Goal: Transaction & Acquisition: Purchase product/service

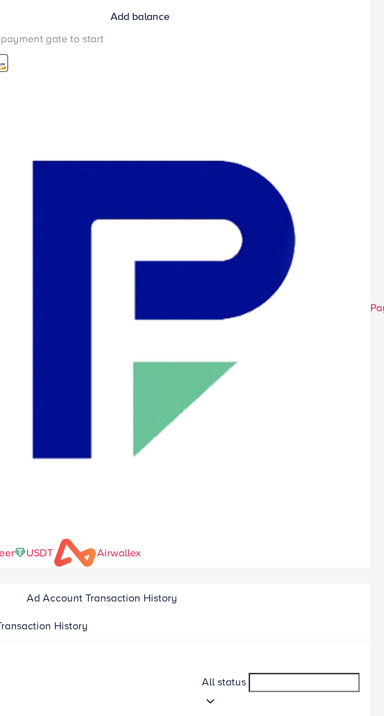
click at [333, 607] on p "Add Fund" at bounding box center [342, 611] width 27 height 9
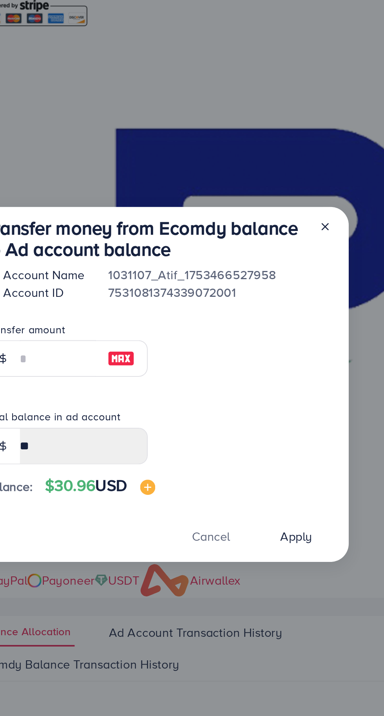
scroll to position [2, 0]
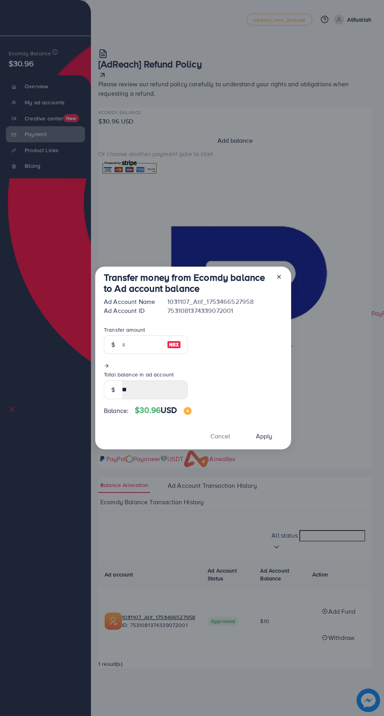
click at [169, 349] on img at bounding box center [174, 344] width 14 height 9
type input "**"
type input "*****"
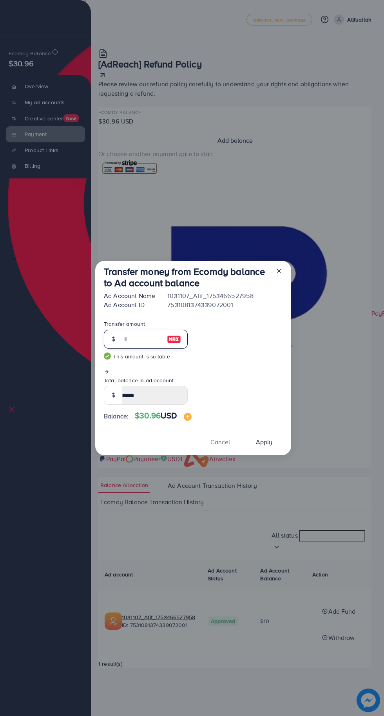
click at [134, 349] on input "**" at bounding box center [141, 339] width 39 height 19
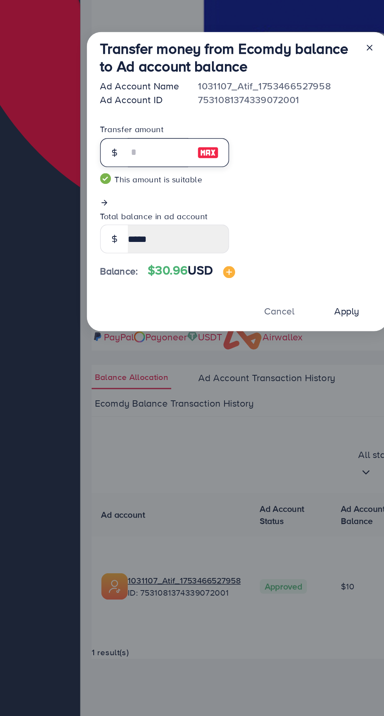
type input "*"
type input "*****"
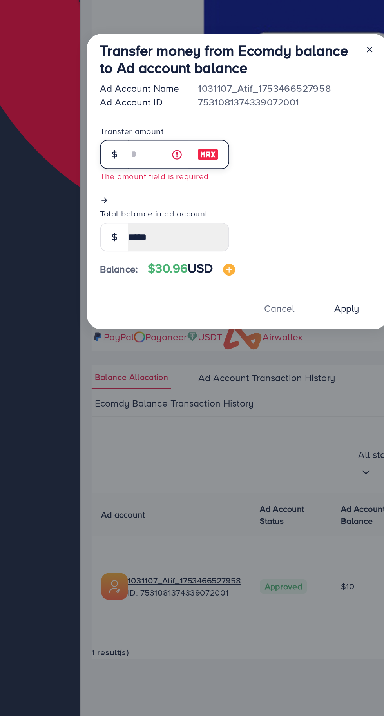
type input "*"
type input "*****"
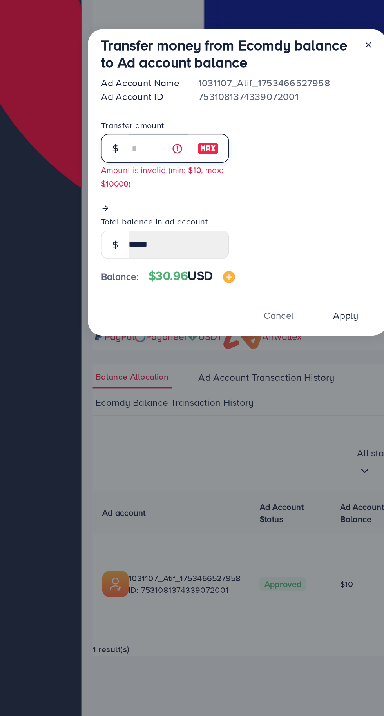
scroll to position [0, 0]
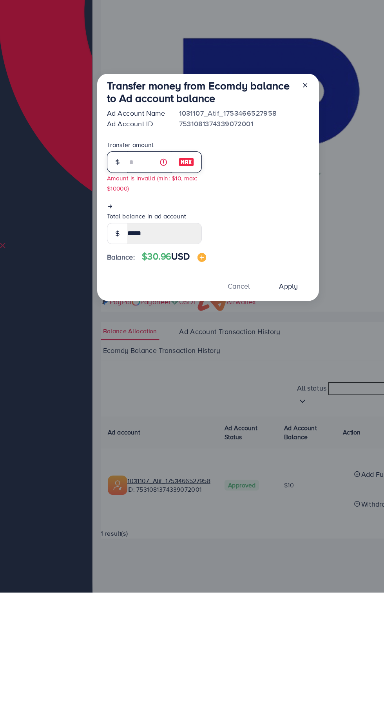
type input "*"
click at [273, 449] on span "Apply" at bounding box center [264, 445] width 16 height 9
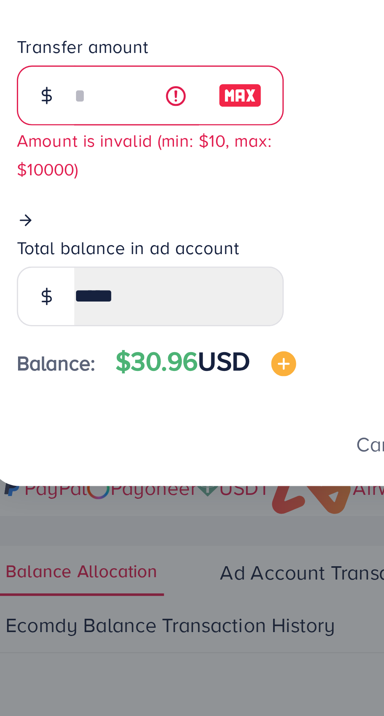
scroll to position [4, 0]
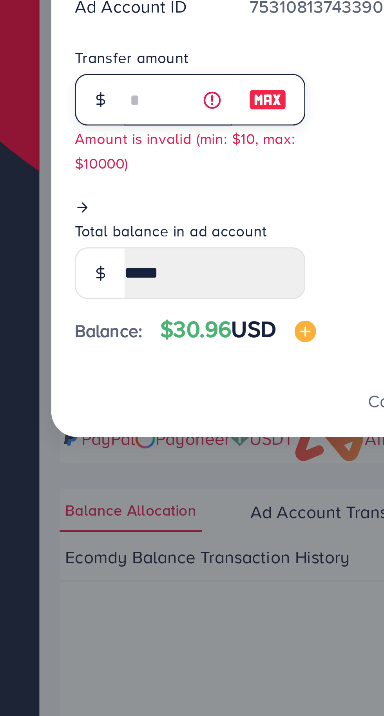
click at [128, 345] on input "*" at bounding box center [141, 335] width 39 height 19
type input "*****"
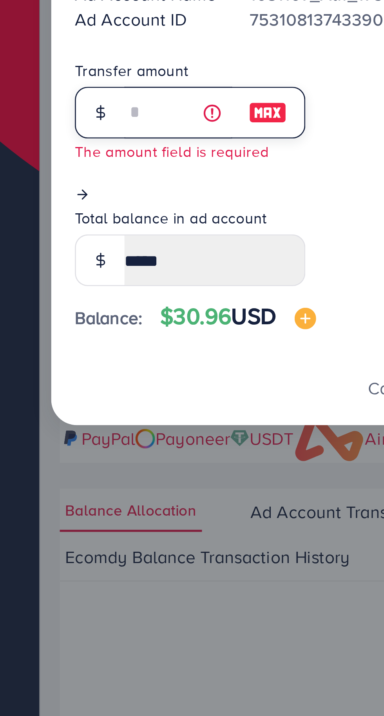
type input "*"
type input "*****"
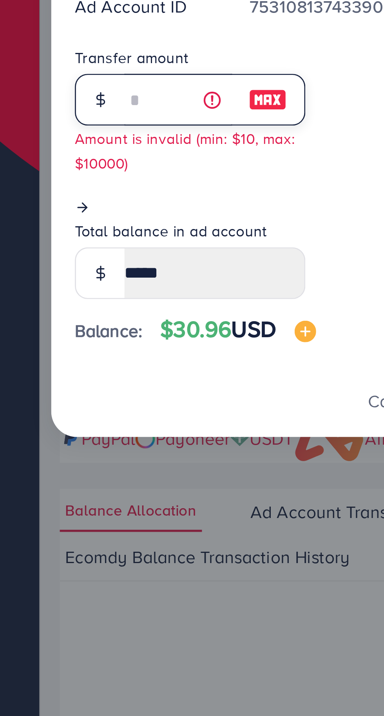
type input "**"
type input "*****"
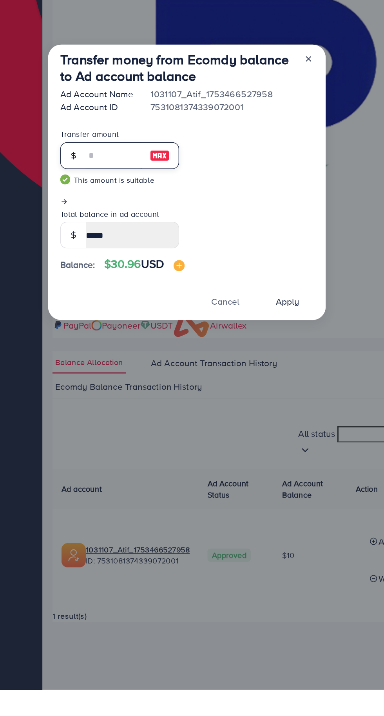
type input "**"
click at [273, 444] on span "Apply" at bounding box center [264, 442] width 16 height 9
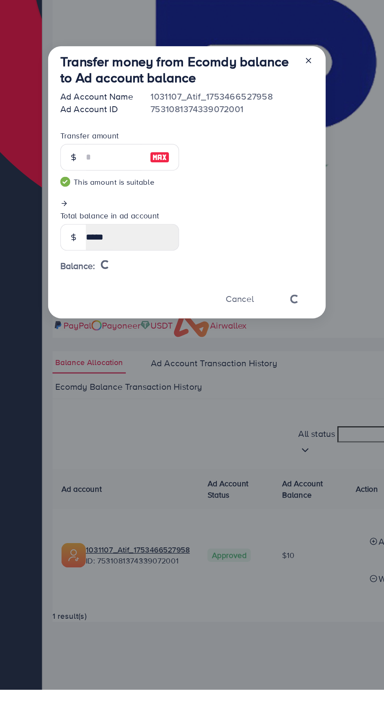
scroll to position [0, 0]
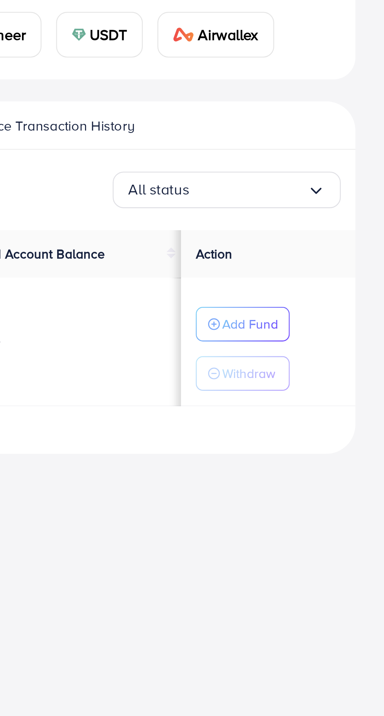
click at [336, 313] on p "Add Fund" at bounding box center [326, 311] width 24 height 9
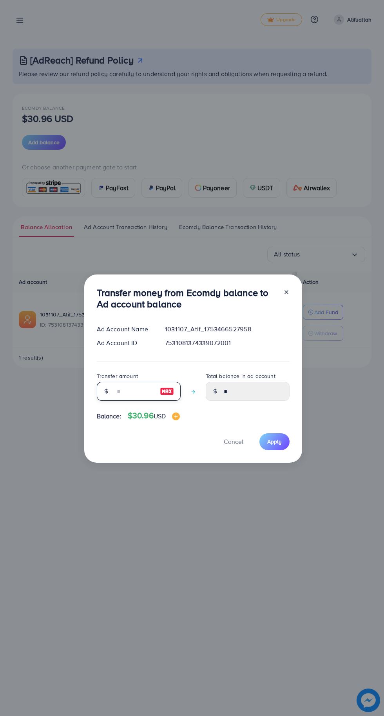
click at [130, 393] on input "number" at bounding box center [134, 391] width 39 height 19
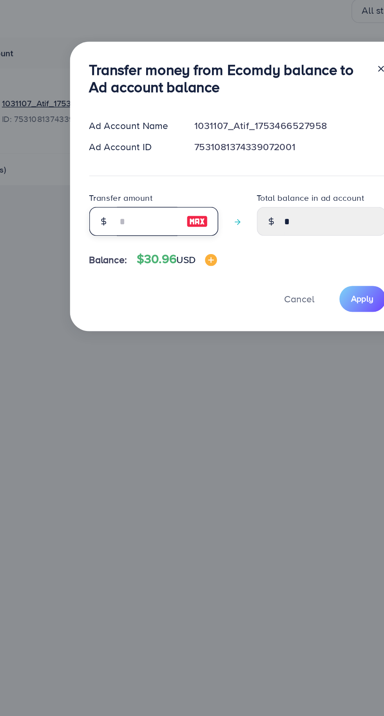
type input "*"
type input "****"
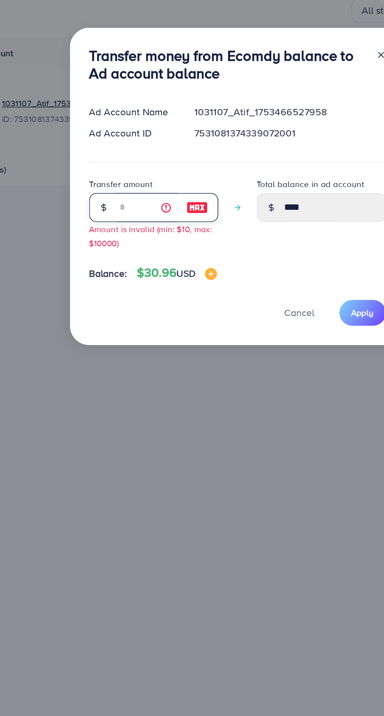
type input "**"
type input "*****"
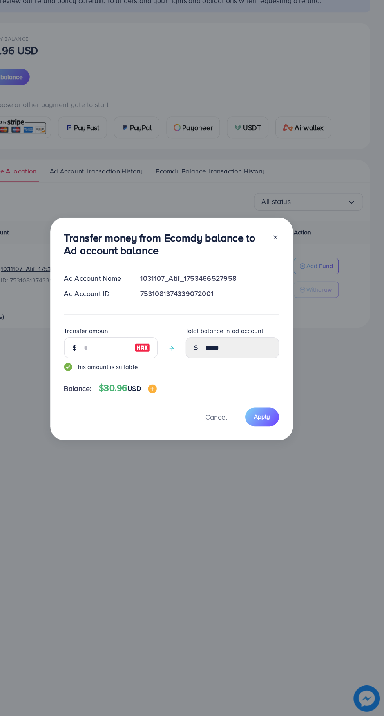
click at [276, 447] on span "Apply" at bounding box center [274, 448] width 15 height 8
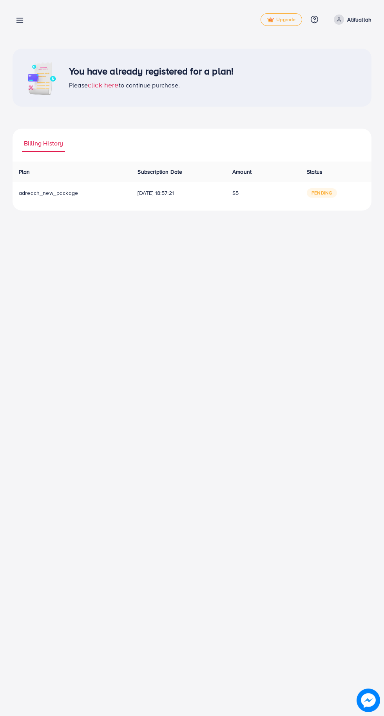
click at [20, 20] on line at bounding box center [20, 20] width 6 height 0
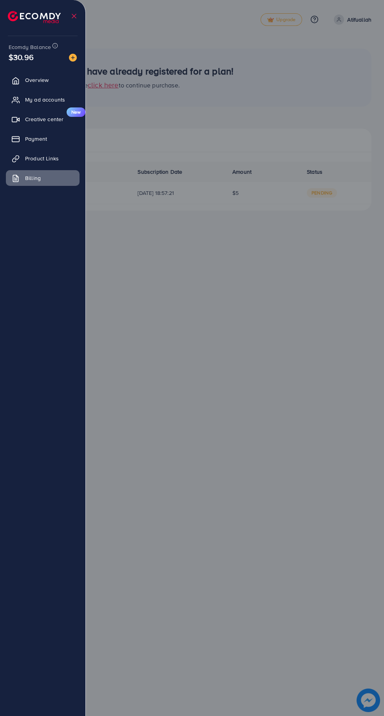
click at [70, 138] on link "Payment" at bounding box center [43, 139] width 74 height 16
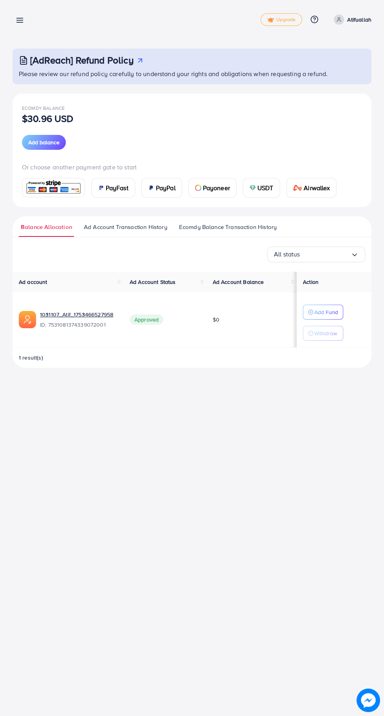
click at [341, 309] on button "Add Fund" at bounding box center [323, 312] width 40 height 15
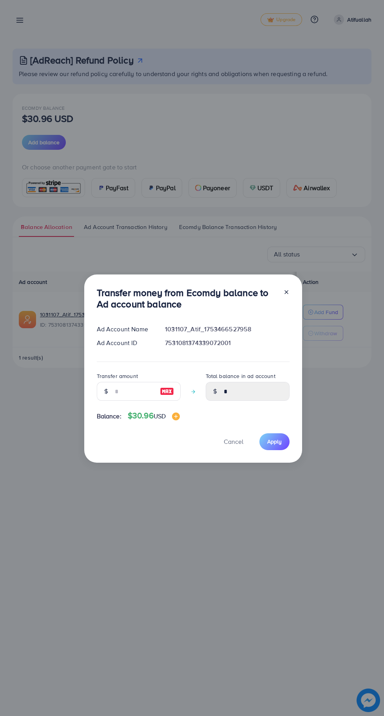
click at [160, 389] on img at bounding box center [167, 391] width 14 height 9
type input "**"
type input "*****"
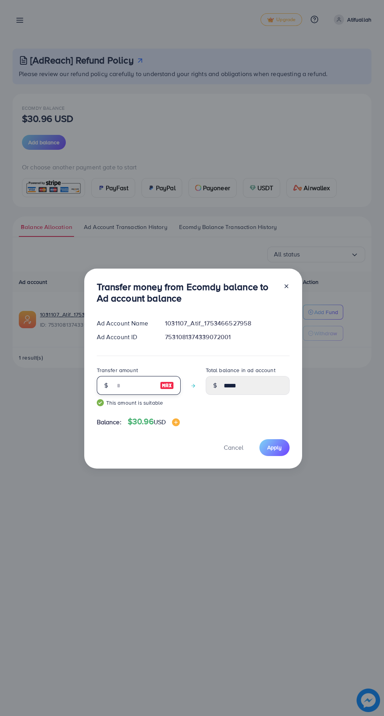
click at [137, 386] on input "**" at bounding box center [134, 385] width 39 height 19
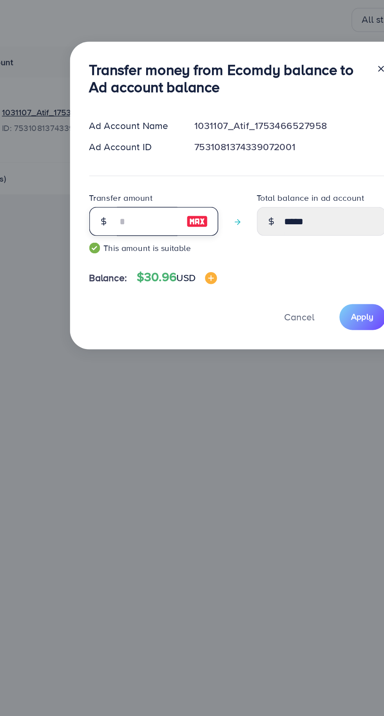
type input "*"
type input "****"
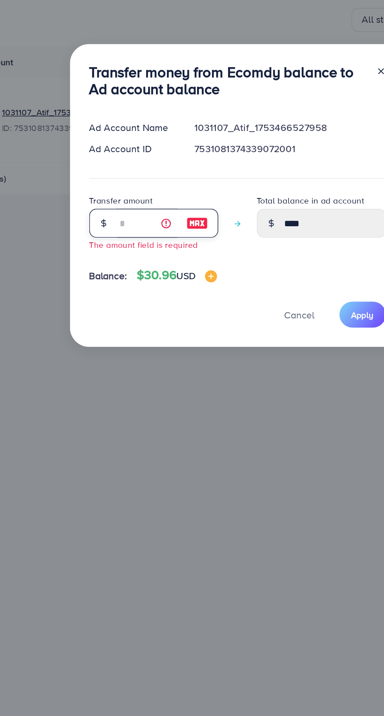
type input "*"
type input "****"
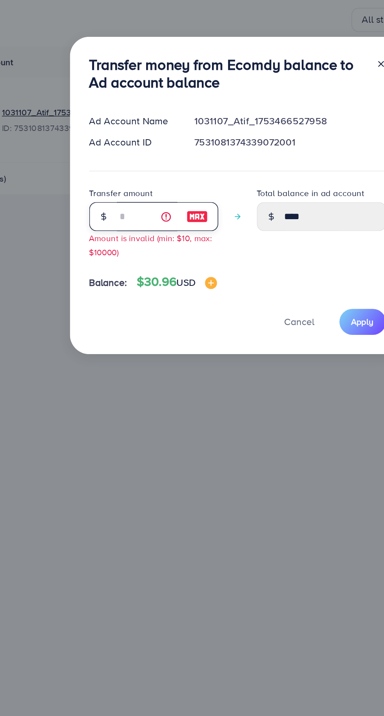
type input "**"
type input "*****"
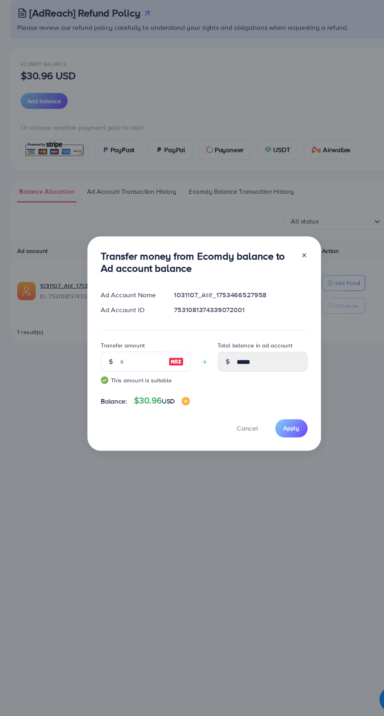
click at [274, 447] on span "Apply" at bounding box center [274, 448] width 15 height 8
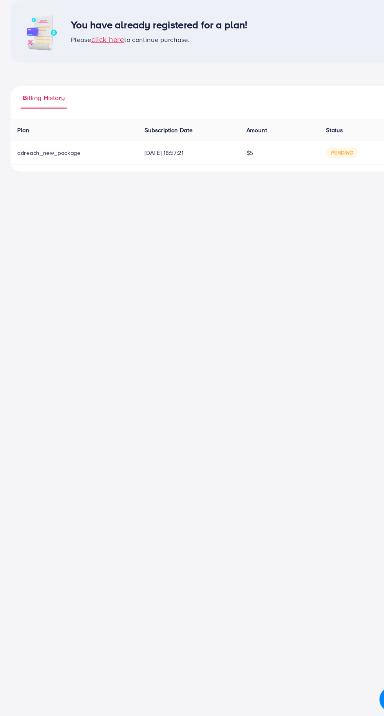
click at [337, 191] on span "pending" at bounding box center [322, 190] width 30 height 9
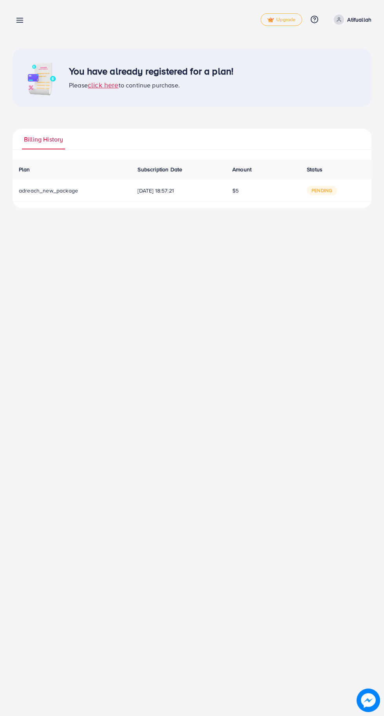
click at [13, 21] on link at bounding box center [18, 20] width 11 height 10
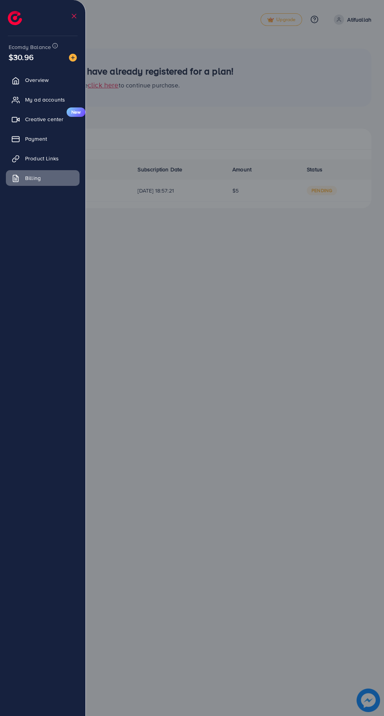
click at [67, 141] on link "Payment" at bounding box center [43, 139] width 74 height 16
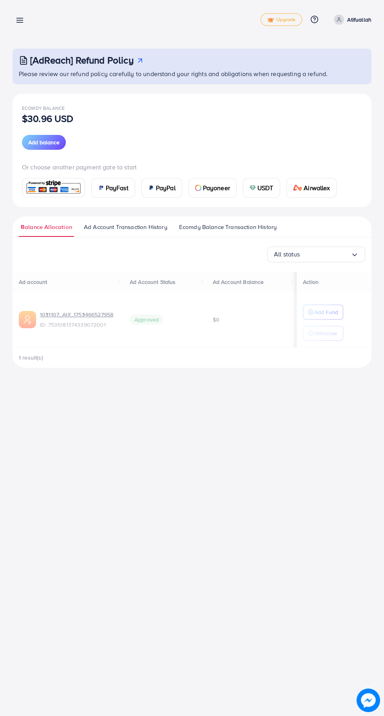
click at [57, 142] on span "Add balance" at bounding box center [43, 142] width 31 height 8
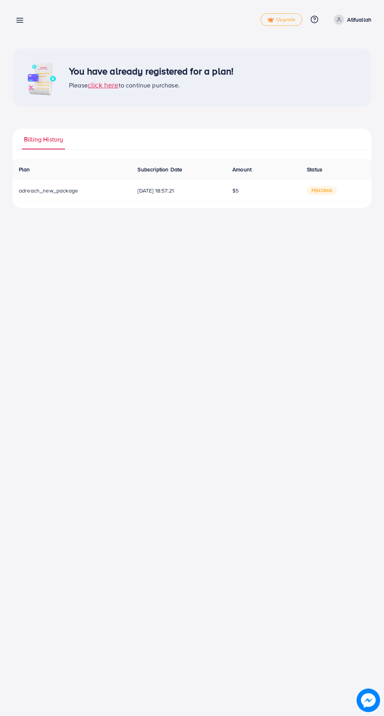
click at [24, 18] on icon at bounding box center [20, 20] width 8 height 8
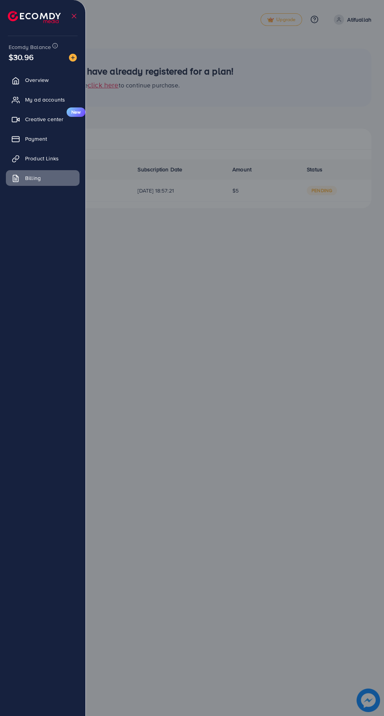
click at [69, 140] on link "Payment" at bounding box center [43, 139] width 74 height 16
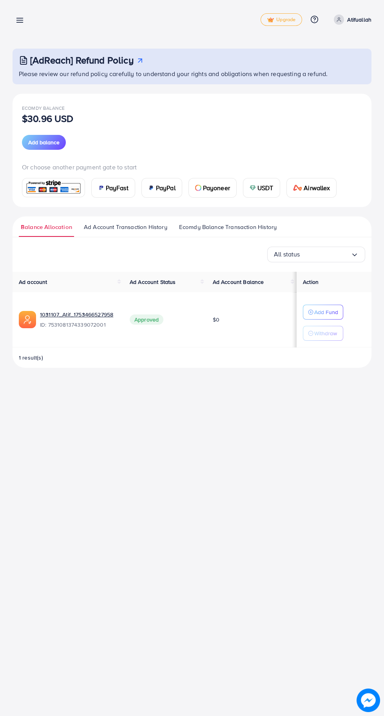
click at [143, 227] on span "Ad Account Transaction History" at bounding box center [126, 227] width 84 height 9
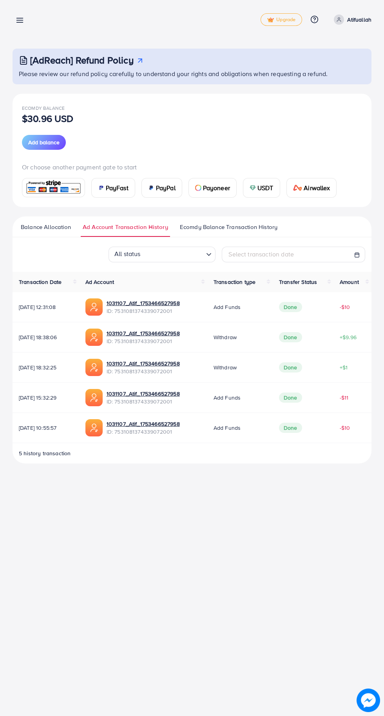
click at [245, 224] on span "Ecomdy Balance Transaction History" at bounding box center [229, 227] width 98 height 9
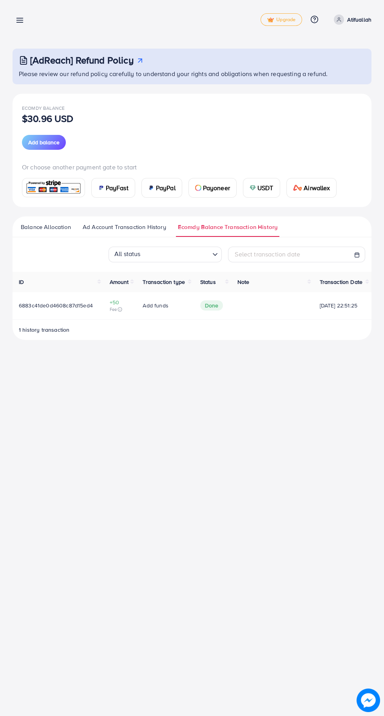
click at [67, 227] on span "Balance Allocation" at bounding box center [46, 227] width 50 height 9
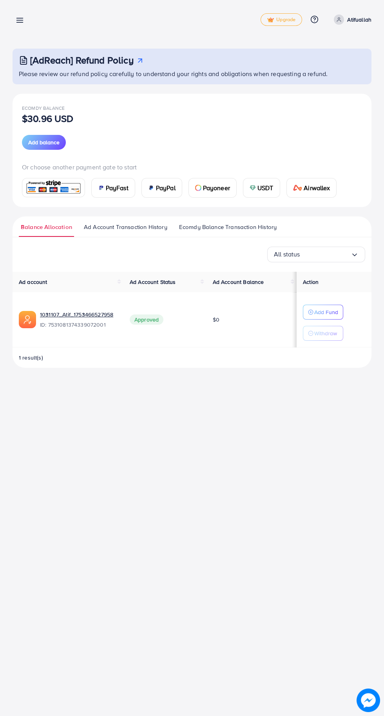
click at [51, 145] on span "Add balance" at bounding box center [43, 142] width 31 height 8
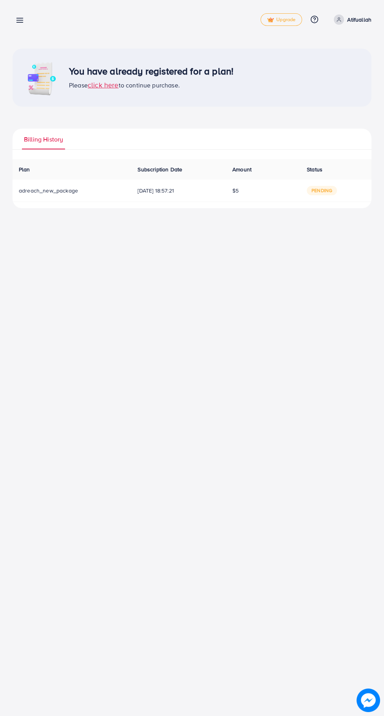
click at [369, 38] on div "You have already registered for a plan! Please click here to continue purchase.…" at bounding box center [192, 110] width 384 height 221
click at [22, 23] on icon at bounding box center [20, 20] width 8 height 8
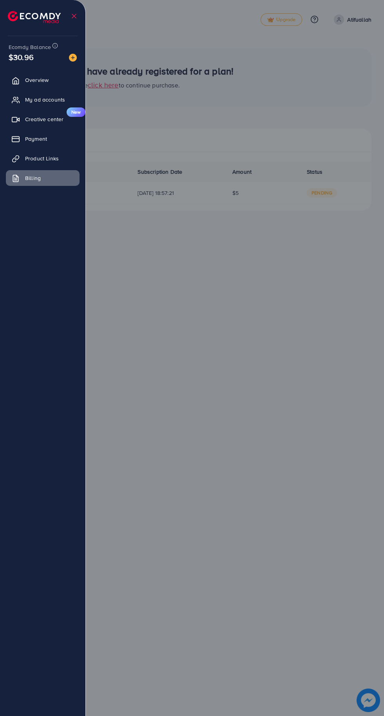
click at [63, 139] on link "Payment" at bounding box center [43, 139] width 74 height 16
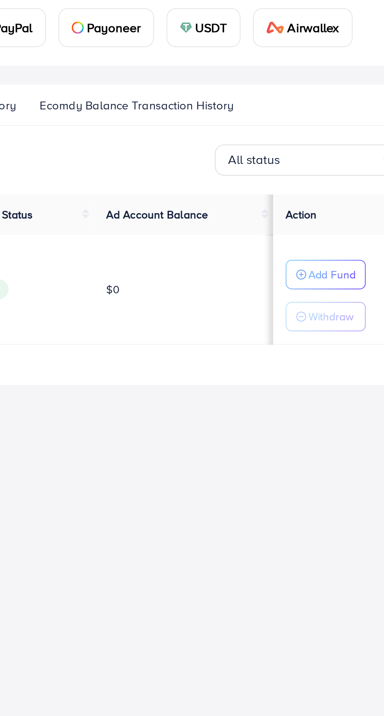
click at [334, 315] on p "Add Fund" at bounding box center [326, 311] width 24 height 9
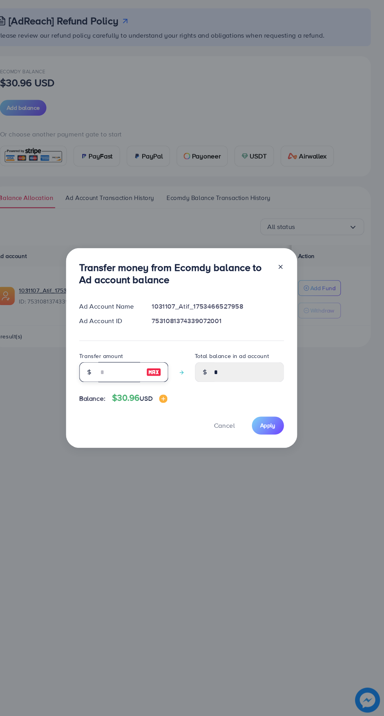
click at [136, 389] on input "number" at bounding box center [134, 391] width 39 height 19
type input "*"
type input "****"
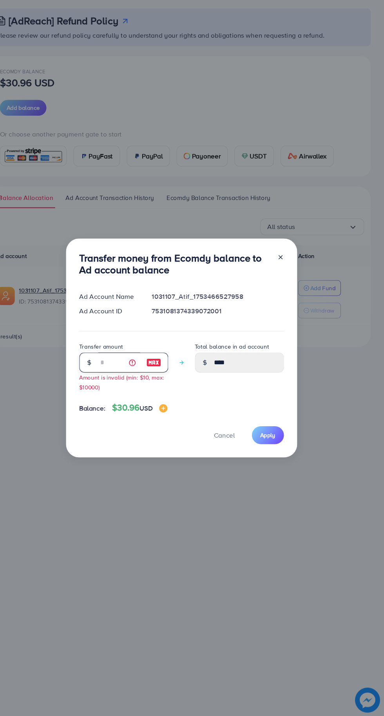
type input "**"
type input "*****"
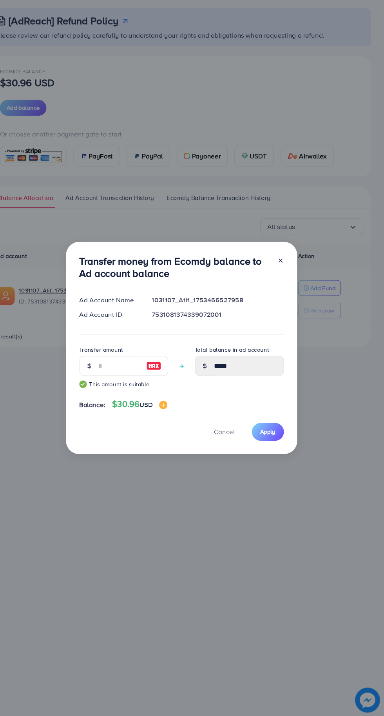
click at [277, 447] on span "Apply" at bounding box center [274, 448] width 15 height 8
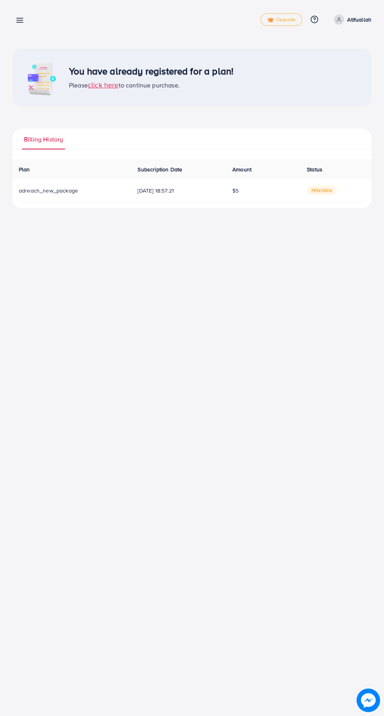
click at [335, 191] on span "pending" at bounding box center [322, 190] width 30 height 9
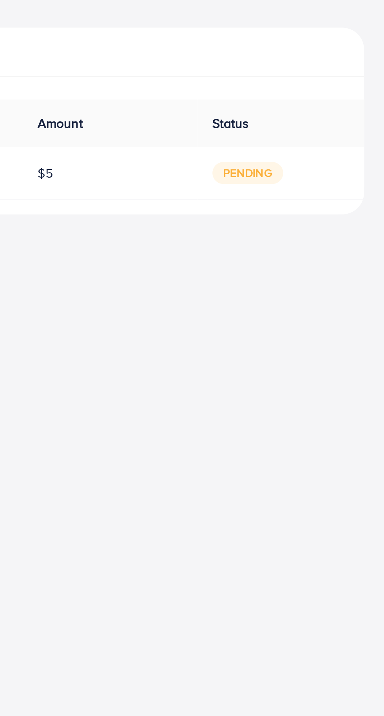
click at [330, 191] on span "pending" at bounding box center [322, 190] width 30 height 9
click at [329, 187] on span "pending" at bounding box center [322, 190] width 30 height 9
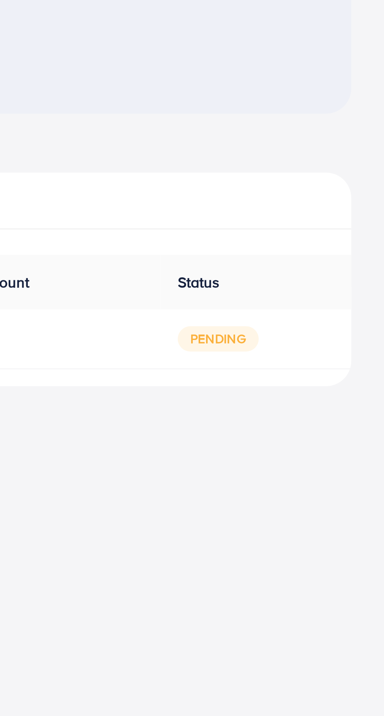
click at [339, 128] on div "You have already registered for a plan! Please click here to continue purchase.…" at bounding box center [192, 129] width 359 height 160
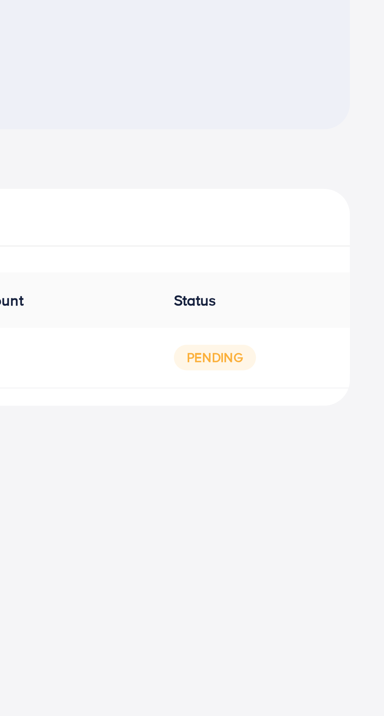
click at [332, 192] on span "pending" at bounding box center [322, 190] width 30 height 9
click at [357, 215] on div "You have already registered for a plan! Please click here to continue purchase.…" at bounding box center [192, 110] width 384 height 221
click at [332, 184] on td "pending" at bounding box center [336, 191] width 71 height 22
click at [329, 191] on span "pending" at bounding box center [322, 190] width 30 height 9
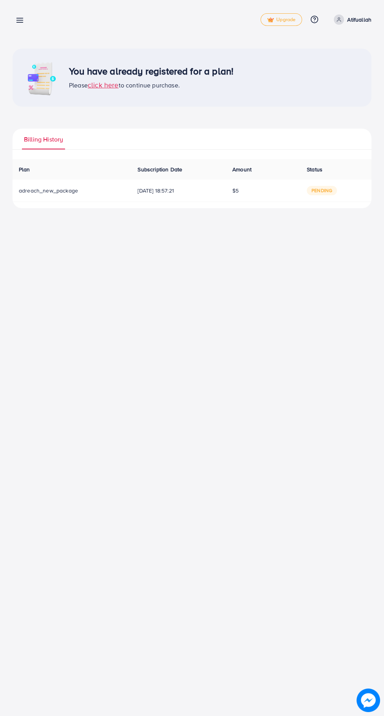
click at [55, 138] on span "Billing History" at bounding box center [43, 139] width 39 height 9
click at [112, 87] on span "click here" at bounding box center [103, 85] width 31 height 10
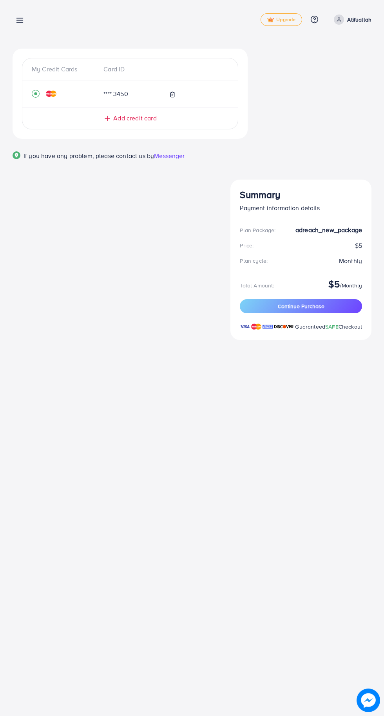
click at [175, 97] on icon at bounding box center [172, 94] width 6 height 6
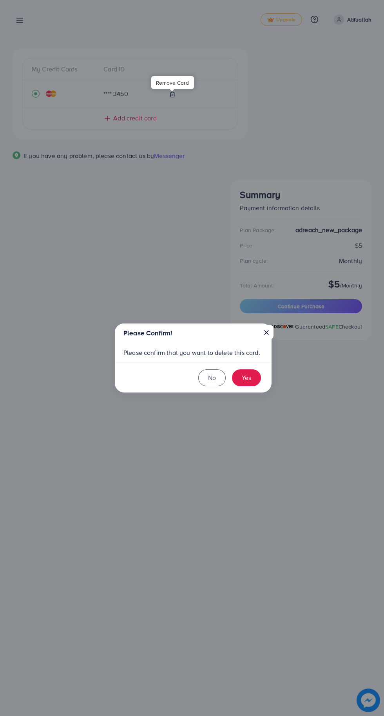
click at [266, 326] on button "×" at bounding box center [267, 332] width 14 height 15
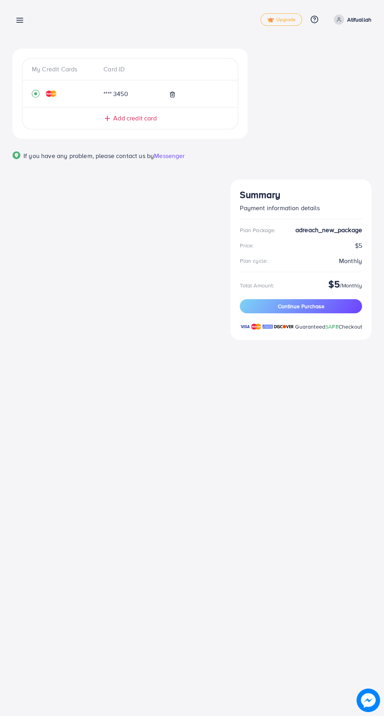
click at [172, 94] on icon at bounding box center [172, 94] width 6 height 6
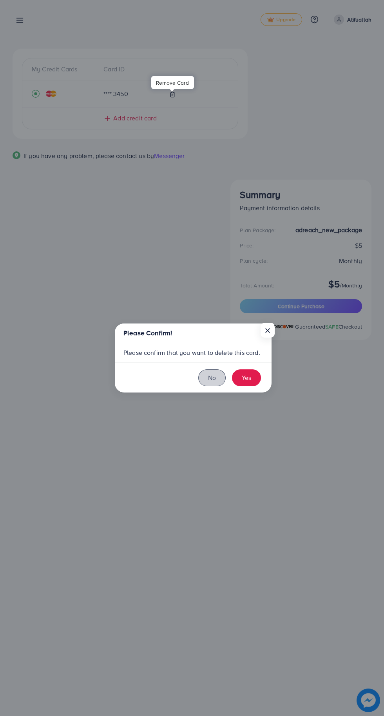
click at [224, 373] on button "No" at bounding box center [211, 377] width 27 height 17
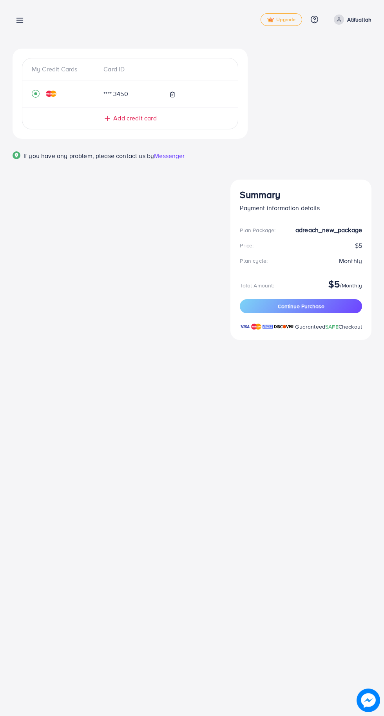
click at [176, 118] on div "Add credit card" at bounding box center [130, 118] width 184 height 9
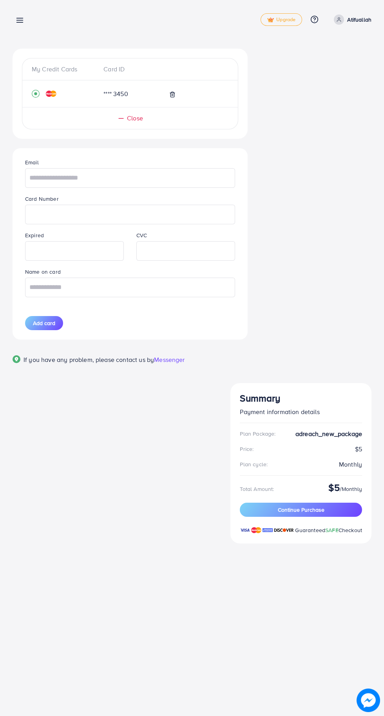
click at [172, 94] on icon at bounding box center [172, 94] width 6 height 6
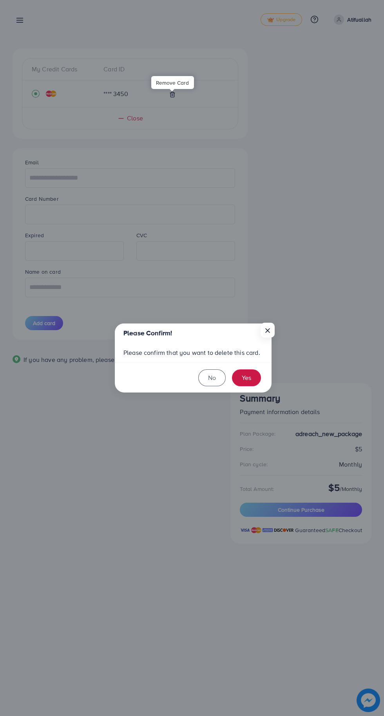
click at [251, 373] on button "Yes" at bounding box center [246, 377] width 29 height 17
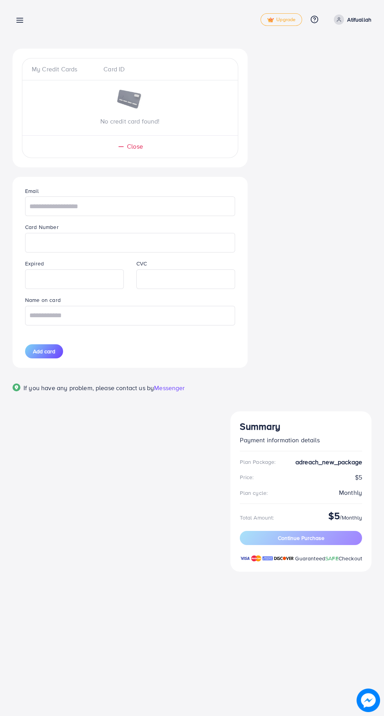
click at [16, 21] on icon at bounding box center [20, 20] width 8 height 8
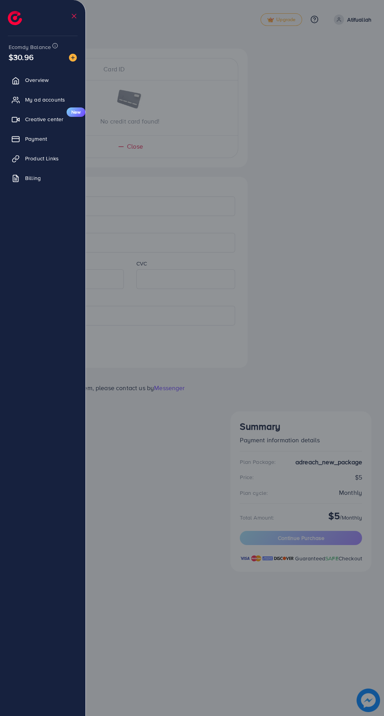
click at [67, 144] on link "Payment" at bounding box center [43, 139] width 74 height 16
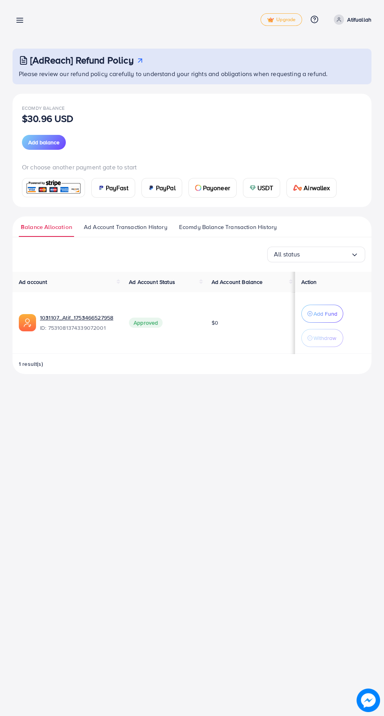
click at [335, 317] on p "Add Fund" at bounding box center [326, 313] width 24 height 9
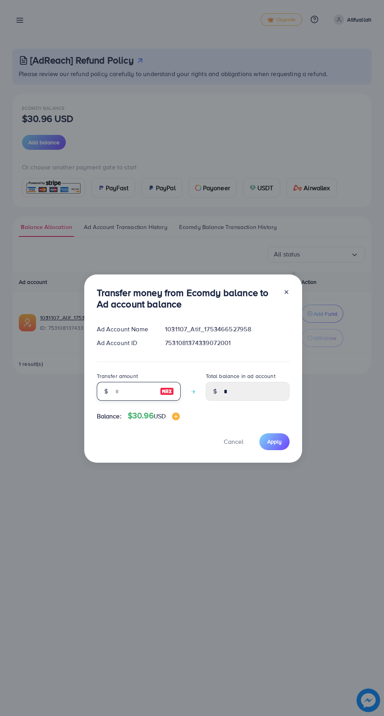
click at [145, 396] on input "number" at bounding box center [134, 391] width 39 height 19
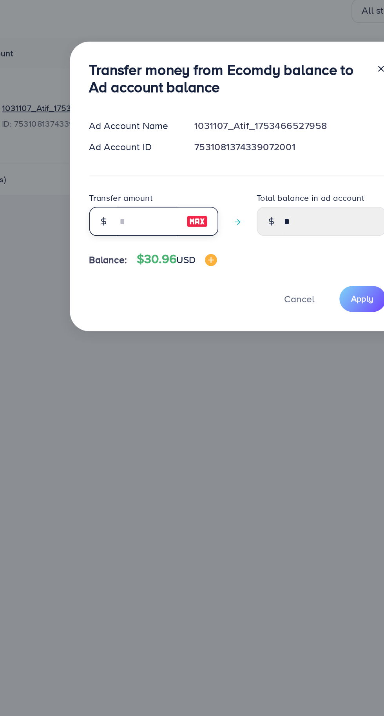
type input "*"
type input "****"
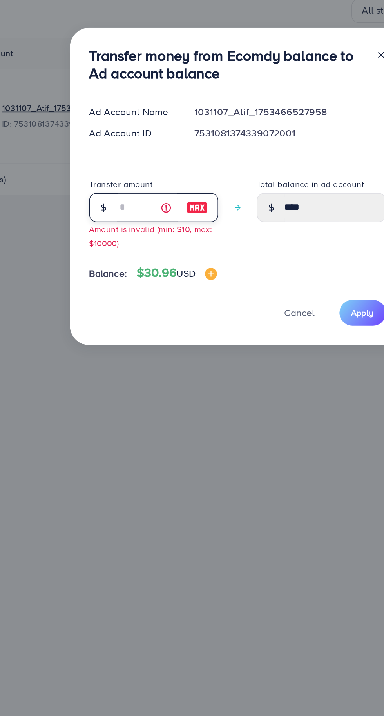
type input "**"
type input "*****"
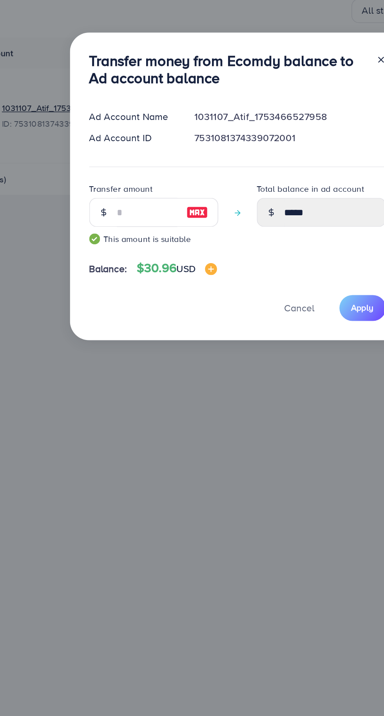
click at [278, 446] on span "Apply" at bounding box center [274, 448] width 15 height 8
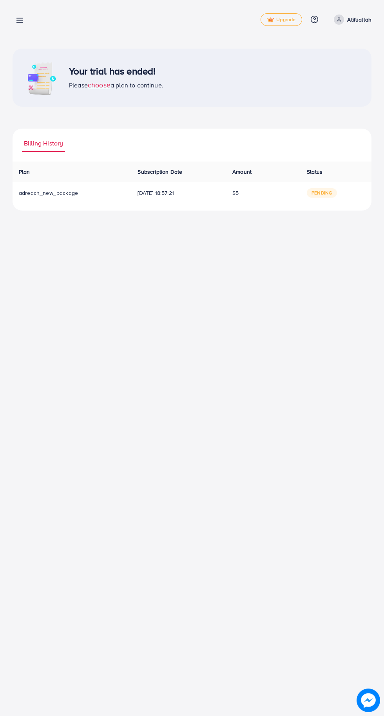
click at [17, 20] on icon at bounding box center [20, 20] width 8 height 8
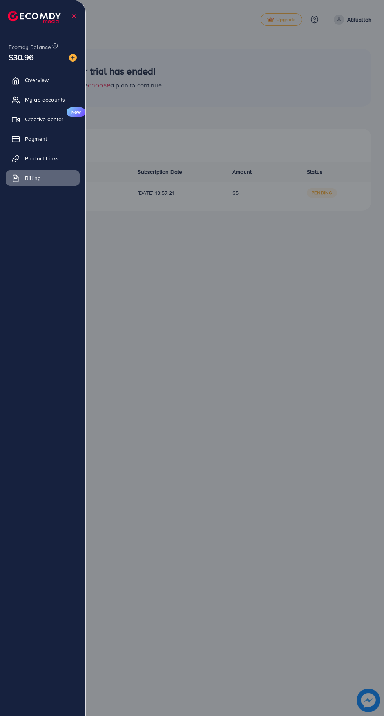
click at [64, 140] on link "Payment" at bounding box center [43, 139] width 74 height 16
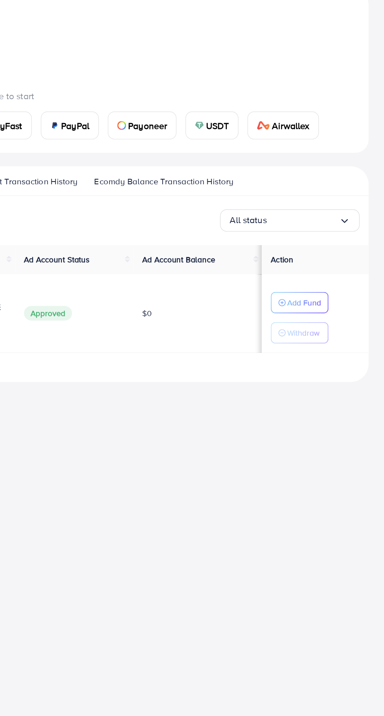
click at [348, 253] on input "Search for option" at bounding box center [325, 254] width 51 height 12
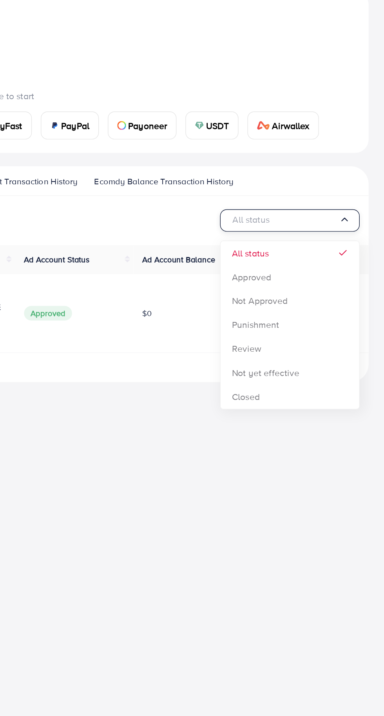
click at [350, 255] on input "Search for option" at bounding box center [312, 254] width 77 height 12
click at [355, 254] on icon "Search for option" at bounding box center [355, 254] width 8 height 8
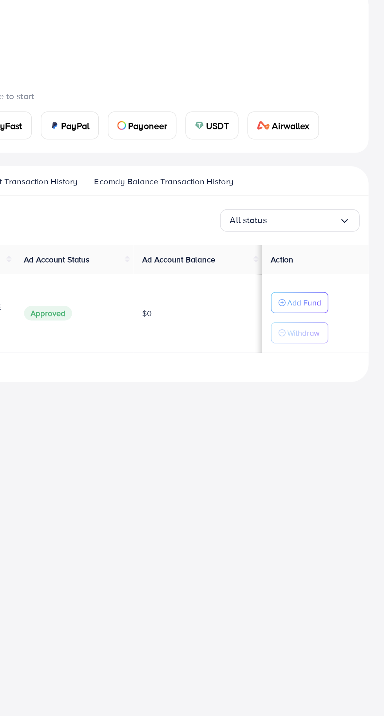
click at [336, 317] on button "Add Fund" at bounding box center [323, 312] width 40 height 15
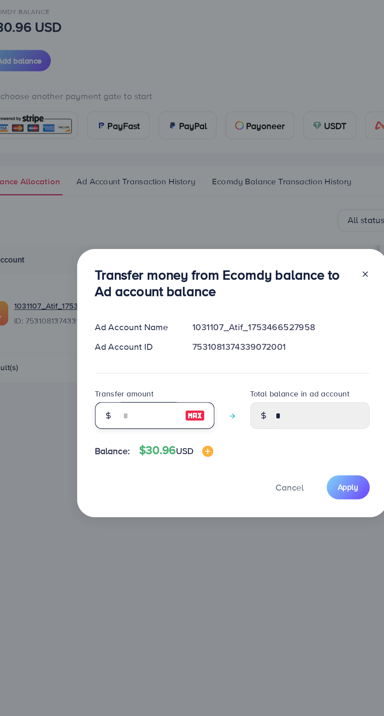
click at [136, 389] on input "number" at bounding box center [134, 391] width 39 height 19
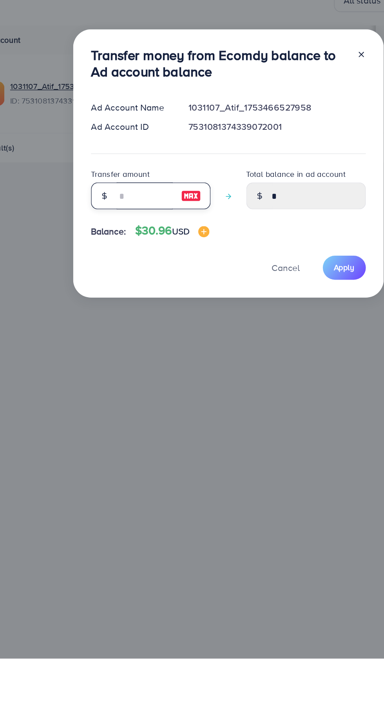
type input "*"
type input "****"
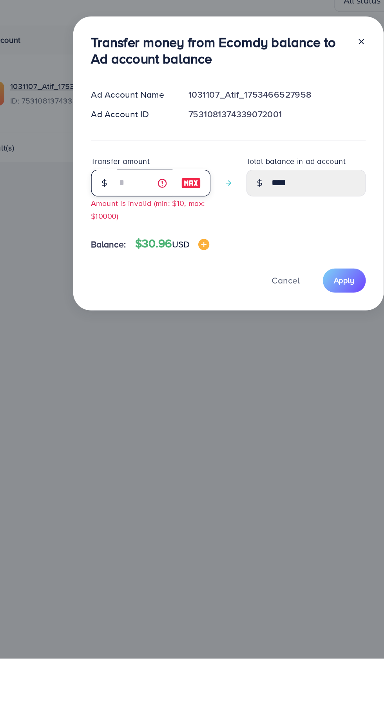
type input "**"
type input "*****"
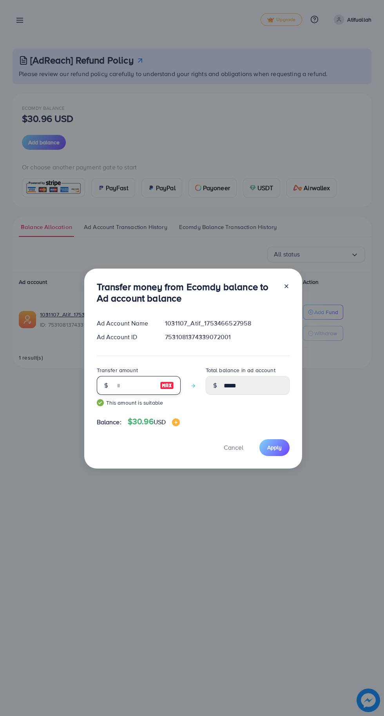
type input "**"
click at [276, 451] on span "Apply" at bounding box center [274, 448] width 15 height 8
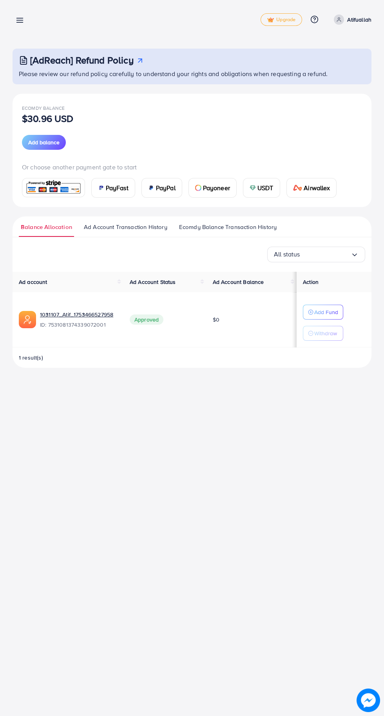
click at [336, 305] on button "Add Fund" at bounding box center [323, 312] width 40 height 15
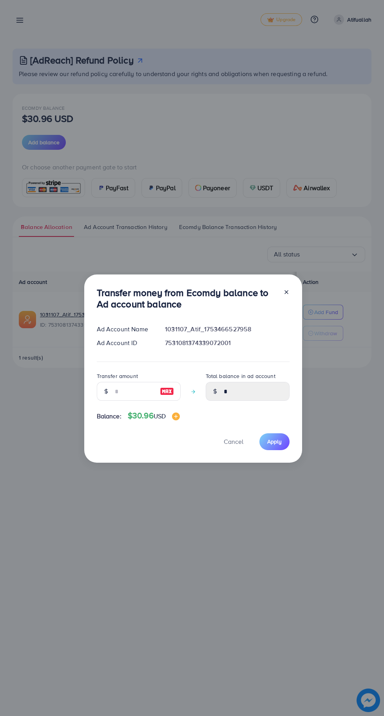
click at [265, 381] on div "Total balance in ad account *" at bounding box center [248, 385] width 84 height 29
click at [138, 397] on input "number" at bounding box center [134, 391] width 39 height 19
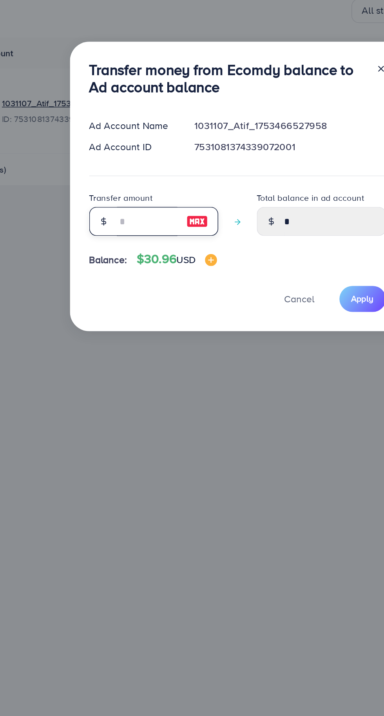
type input "*"
type input "****"
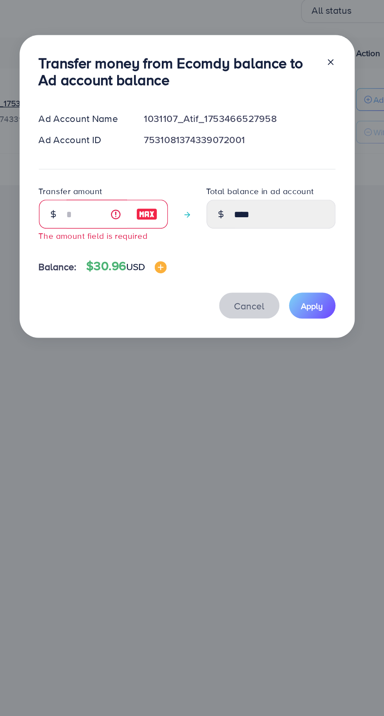
click at [234, 446] on span "Cancel" at bounding box center [234, 446] width 20 height 9
type input "*"
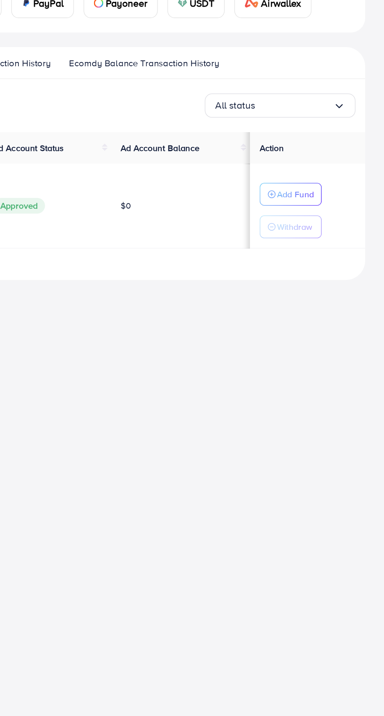
click at [335, 333] on div "Payment Upgrade Help Center Contact Support Plans and Pricing Term and policy A…" at bounding box center [192, 358] width 384 height 716
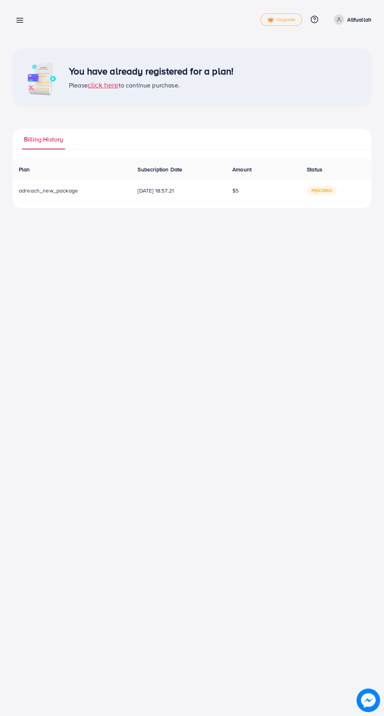
click at [20, 20] on line at bounding box center [20, 20] width 6 height 0
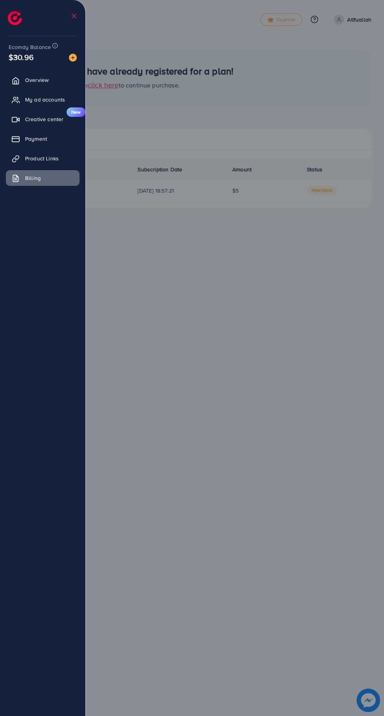
click at [70, 142] on link "Payment" at bounding box center [43, 139] width 74 height 16
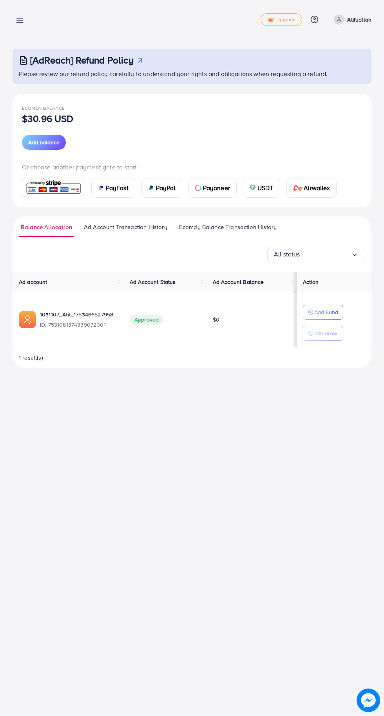
click at [336, 333] on p "Withdraw" at bounding box center [325, 333] width 23 height 9
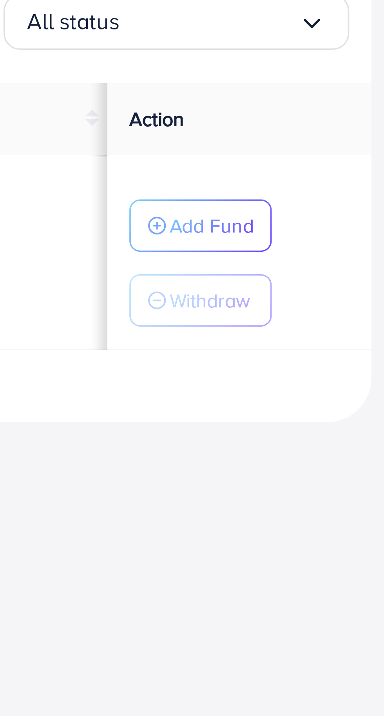
click at [333, 334] on p "Withdraw" at bounding box center [325, 333] width 23 height 9
click at [334, 334] on p "Withdraw" at bounding box center [325, 333] width 23 height 9
click at [335, 334] on p "Withdraw" at bounding box center [325, 333] width 23 height 9
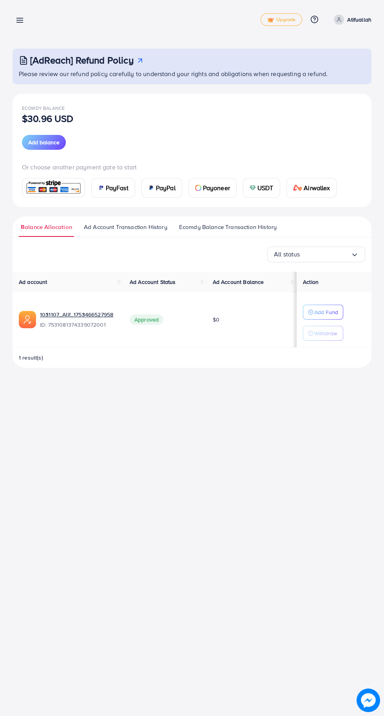
click at [44, 144] on span "Add balance" at bounding box center [43, 142] width 31 height 8
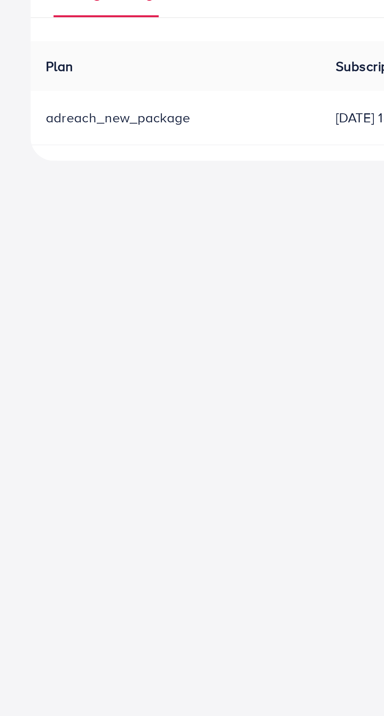
click at [59, 192] on span "adreach_new_package" at bounding box center [48, 191] width 59 height 8
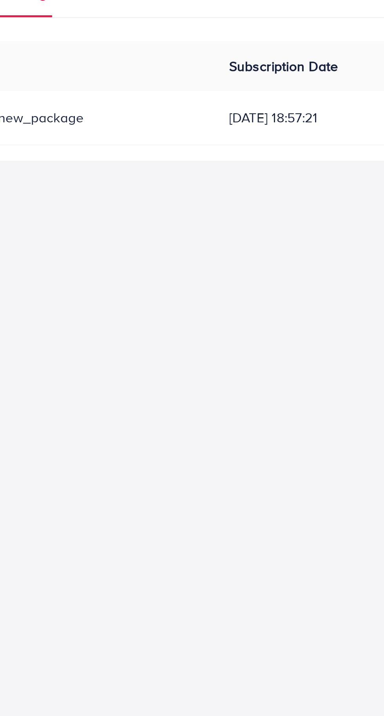
click at [161, 193] on span "06/08/2025, 18:57:21" at bounding box center [179, 191] width 82 height 8
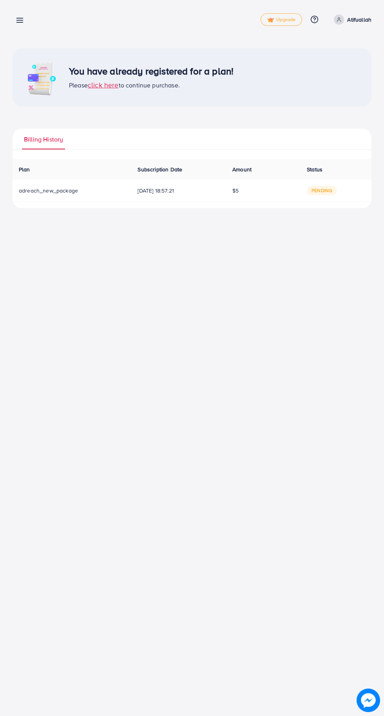
click at [20, 20] on line at bounding box center [20, 20] width 6 height 0
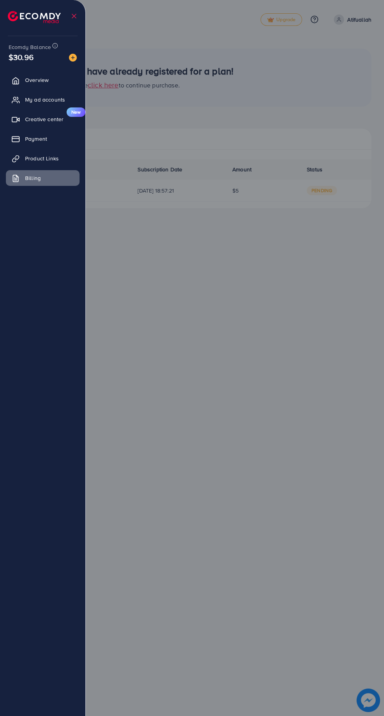
click at [67, 138] on link "Payment" at bounding box center [43, 139] width 74 height 16
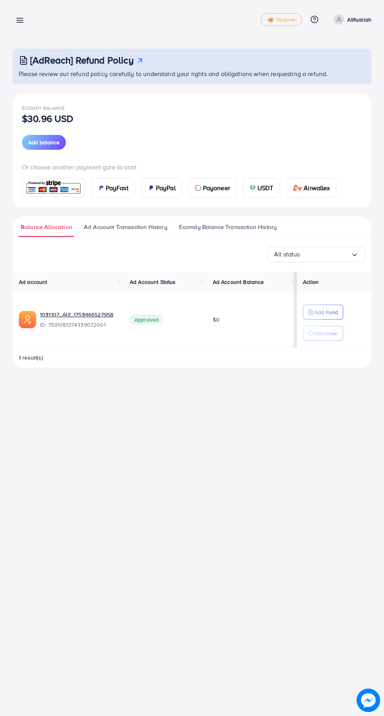
click at [341, 309] on button "Add Fund" at bounding box center [323, 312] width 40 height 15
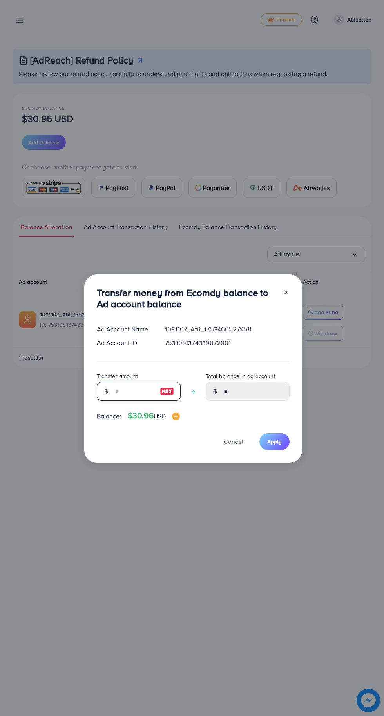
click at [136, 393] on input "number" at bounding box center [134, 391] width 39 height 19
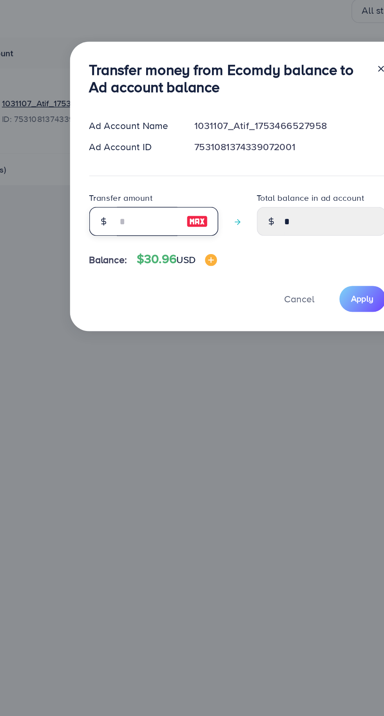
type input "*"
type input "****"
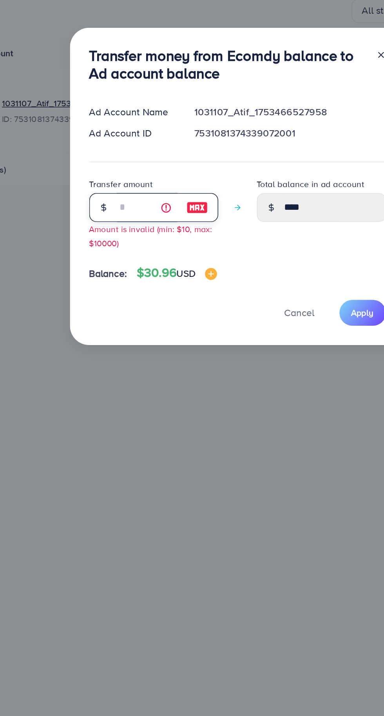
type input "**"
type input "*****"
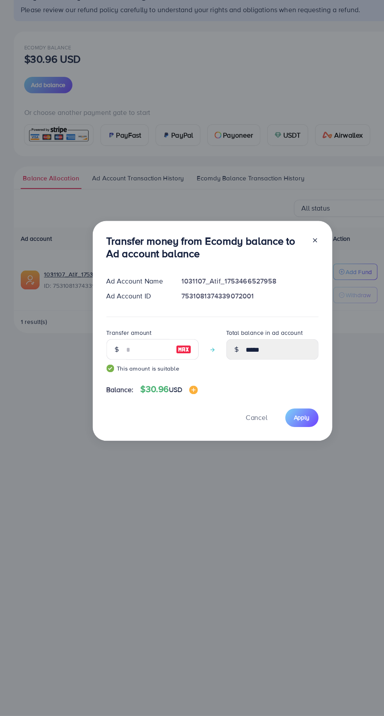
click at [276, 445] on span "Apply" at bounding box center [274, 445] width 15 height 8
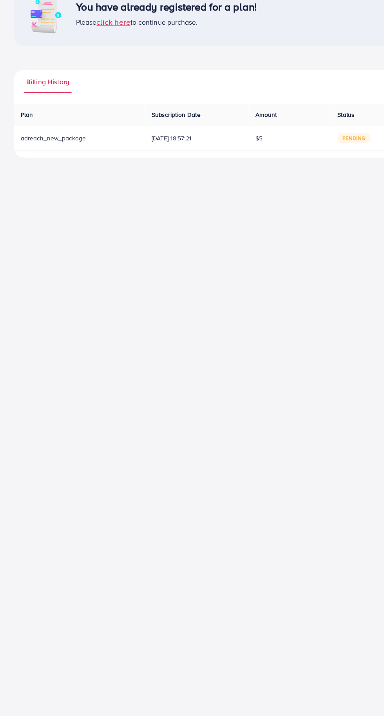
click at [251, 172] on span "Amount" at bounding box center [242, 169] width 19 height 8
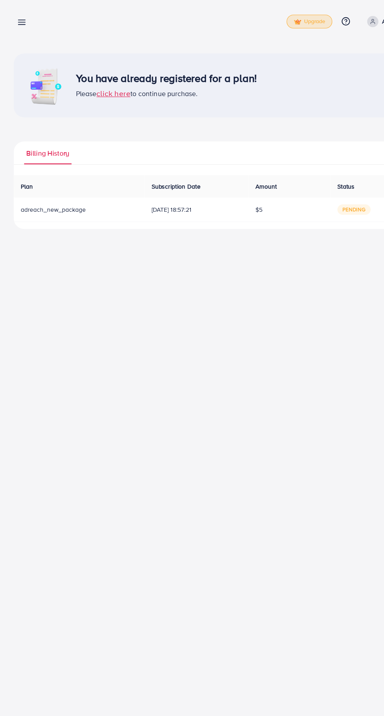
click at [284, 17] on span "Upgrade" at bounding box center [281, 20] width 28 height 6
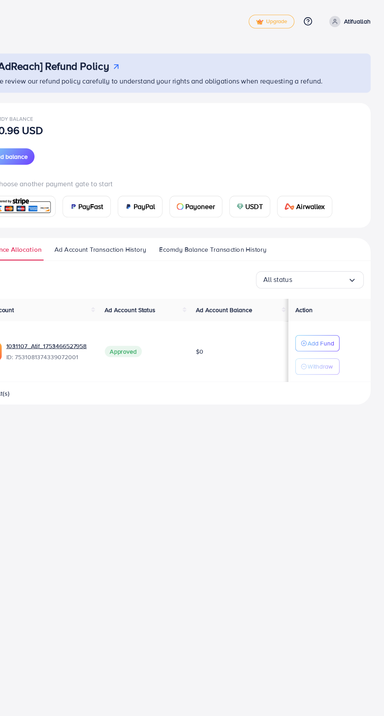
click at [336, 314] on p "Add Fund" at bounding box center [326, 311] width 24 height 9
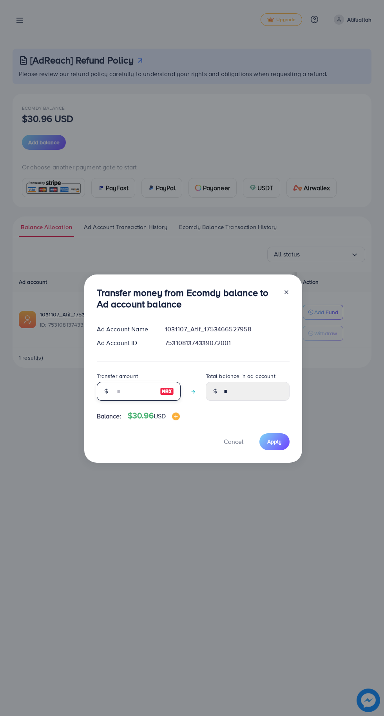
click at [142, 391] on input "number" at bounding box center [134, 391] width 39 height 19
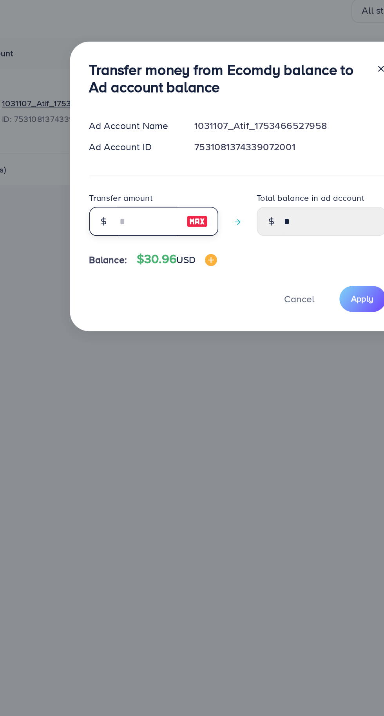
type input "*"
type input "****"
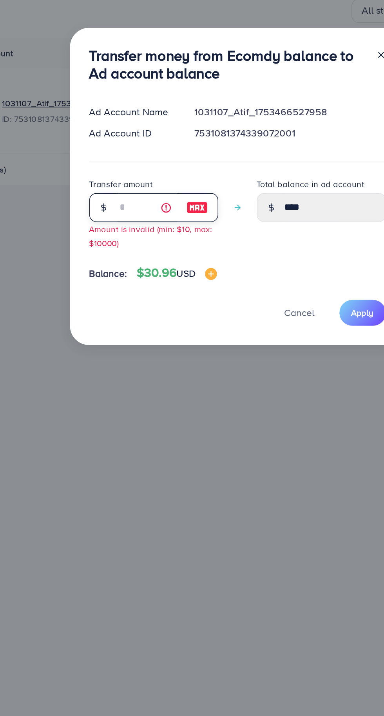
type input "**"
type input "*****"
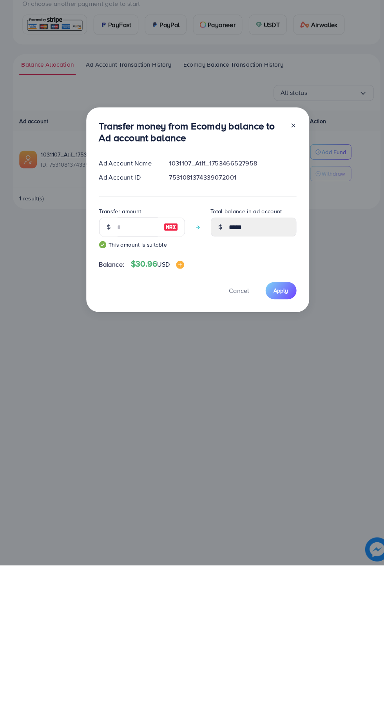
click at [273, 448] on span "Apply" at bounding box center [274, 448] width 15 height 8
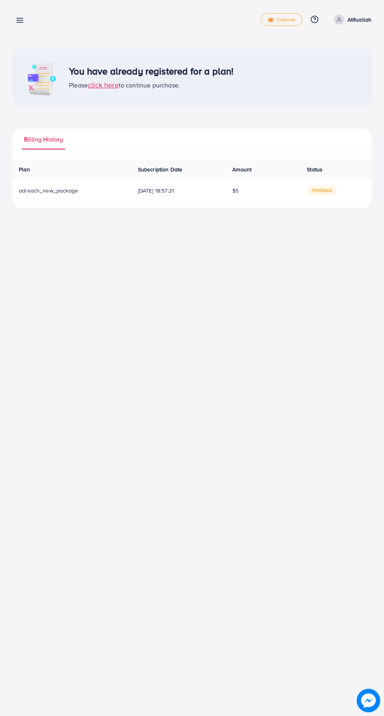
click at [371, 707] on img at bounding box center [369, 701] width 24 height 24
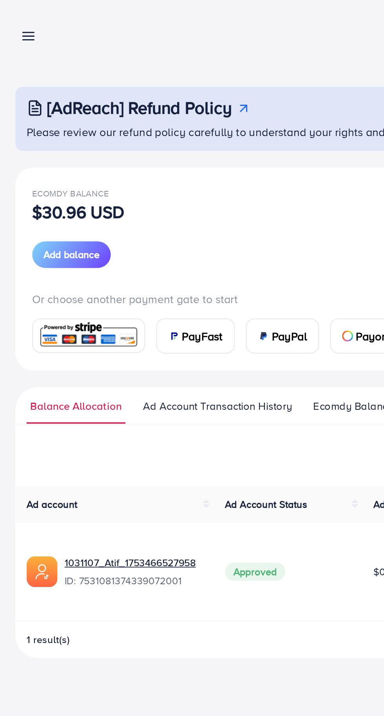
click at [62, 118] on p "$30.96 USD" at bounding box center [48, 118] width 52 height 9
click at [38, 114] on p "$30.96 USD" at bounding box center [48, 118] width 52 height 9
click at [33, 123] on p "$30.96 USD" at bounding box center [48, 118] width 52 height 9
click at [49, 123] on p "$30.96 USD" at bounding box center [48, 118] width 52 height 9
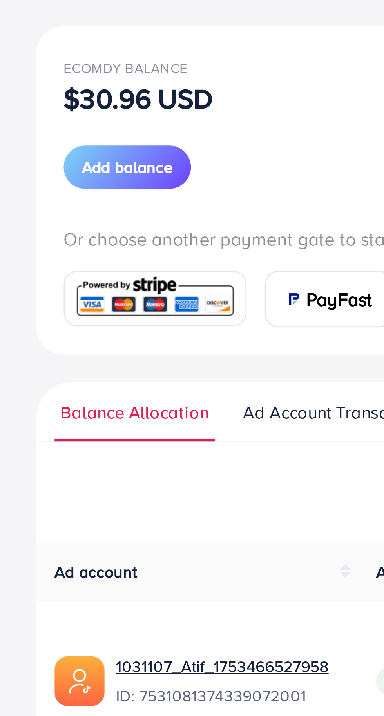
click at [46, 144] on span "Add balance" at bounding box center [43, 142] width 31 height 8
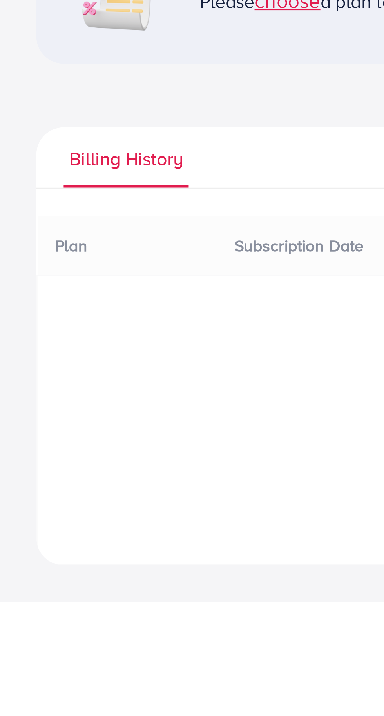
click at [48, 143] on span "Billing History" at bounding box center [43, 139] width 39 height 9
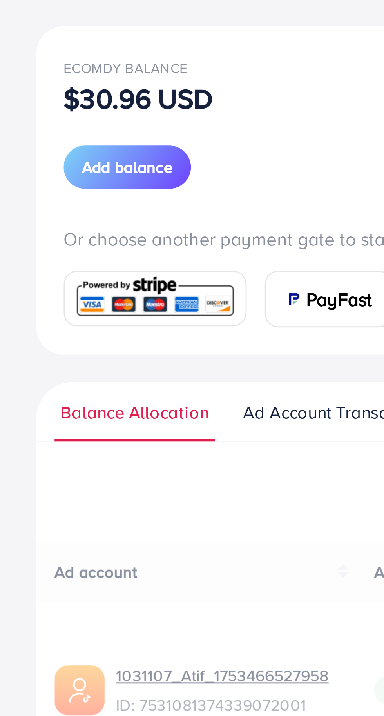
click at [45, 123] on p "$30.96 USD" at bounding box center [48, 118] width 52 height 9
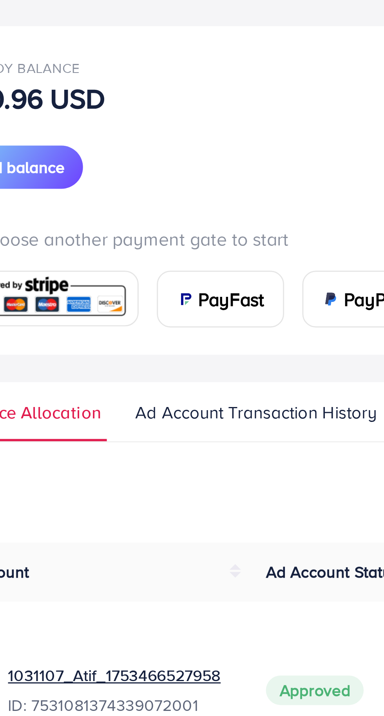
click at [119, 230] on span "Ad Account Transaction History" at bounding box center [126, 227] width 84 height 9
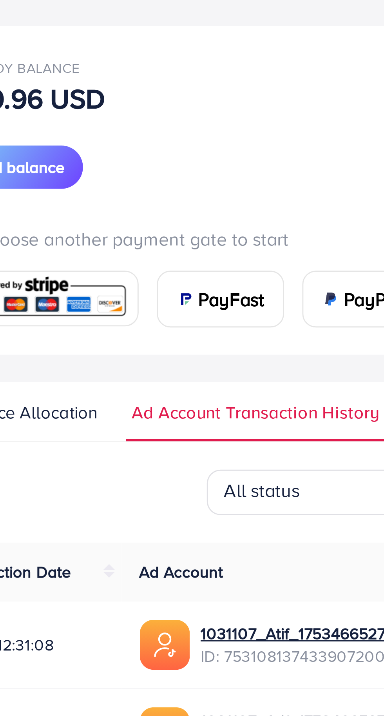
click at [136, 256] on div "All status" at bounding box center [157, 253] width 93 height 13
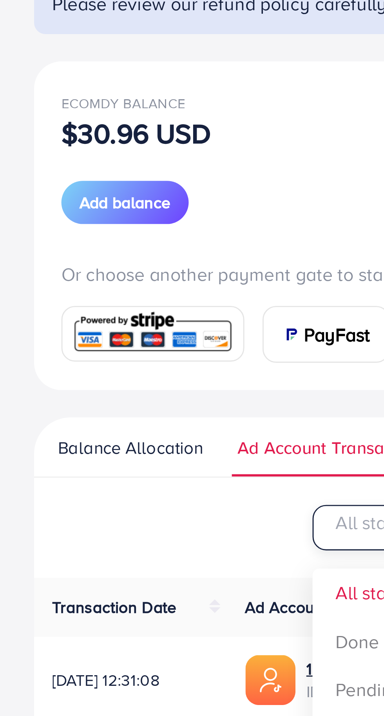
click at [41, 122] on p "$30.96 USD" at bounding box center [48, 118] width 52 height 9
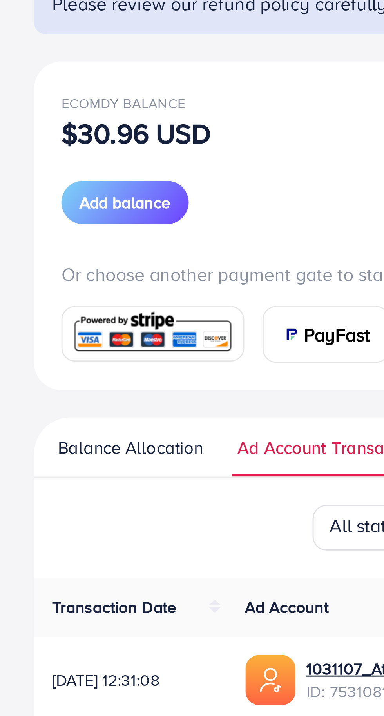
click at [33, 122] on p "$30.96 USD" at bounding box center [48, 118] width 52 height 9
click at [27, 118] on p "$30.96 USD" at bounding box center [48, 118] width 52 height 9
click at [41, 118] on p "$30.96 USD" at bounding box center [48, 118] width 52 height 9
click at [28, 117] on p "$30.96 USD" at bounding box center [48, 118] width 52 height 9
click at [36, 118] on p "$30.96 USD" at bounding box center [48, 118] width 52 height 9
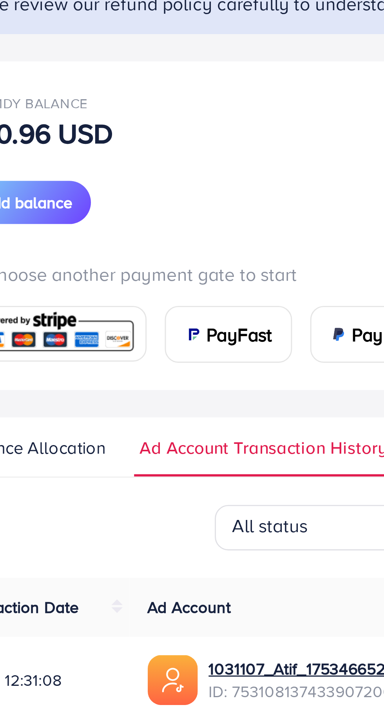
click at [131, 232] on link "Ad Account Transaction History" at bounding box center [125, 230] width 89 height 14
click at [129, 226] on span "Ad Account Transaction History" at bounding box center [125, 227] width 85 height 9
click at [109, 228] on span "Ad Account Transaction History" at bounding box center [125, 227] width 85 height 9
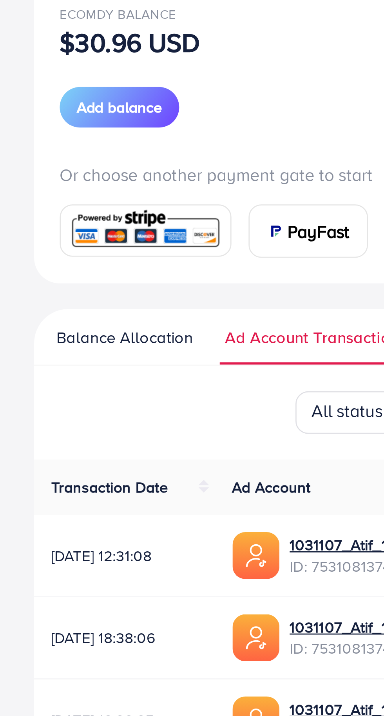
click at [40, 284] on span "Transaction Date" at bounding box center [40, 282] width 43 height 8
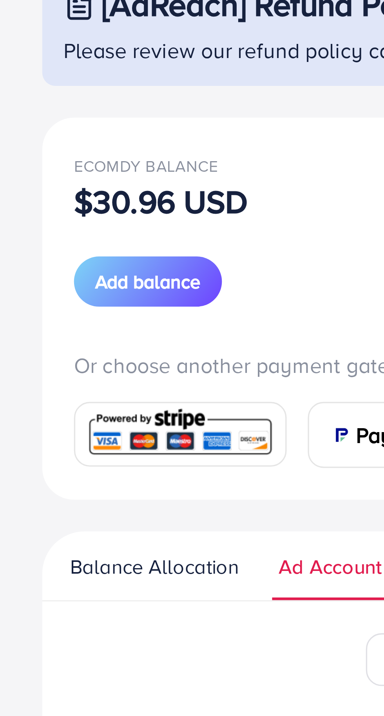
click at [43, 114] on p "$30.96 USD" at bounding box center [48, 118] width 52 height 9
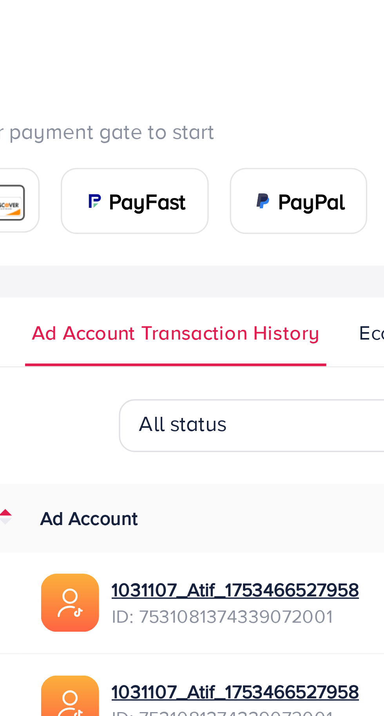
click at [132, 225] on span "Ad Account Transaction History" at bounding box center [125, 227] width 85 height 9
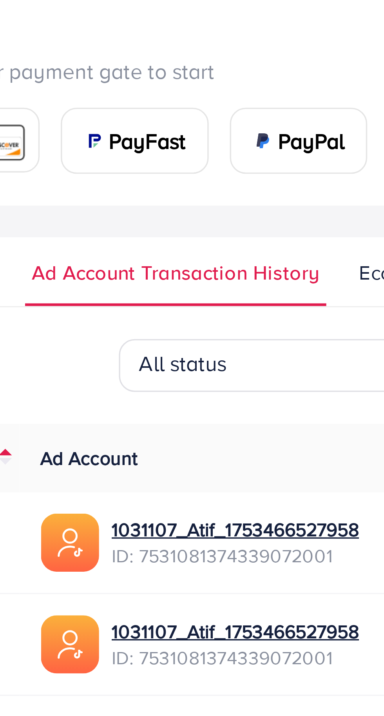
click at [123, 228] on span "Ad Account Transaction History" at bounding box center [125, 227] width 85 height 9
click at [109, 228] on span "Ad Account Transaction History" at bounding box center [125, 227] width 85 height 9
click at [108, 232] on link "Ad Account Transaction History" at bounding box center [125, 230] width 89 height 14
click at [130, 230] on span "Ad Account Transaction History" at bounding box center [125, 227] width 85 height 9
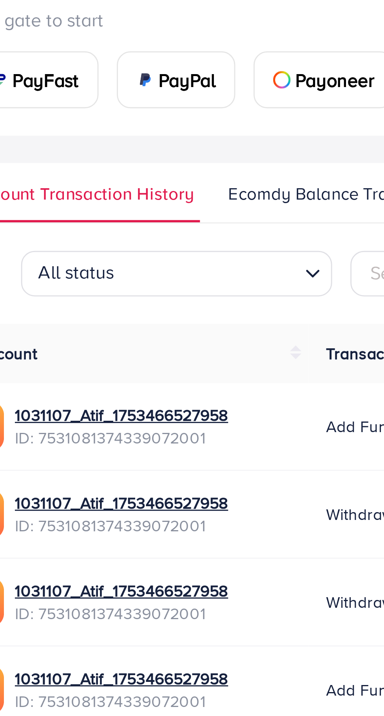
click at [143, 230] on span "Ad Account Transaction History" at bounding box center [125, 227] width 85 height 9
click at [164, 227] on span "Ad Account Transaction History" at bounding box center [125, 227] width 85 height 9
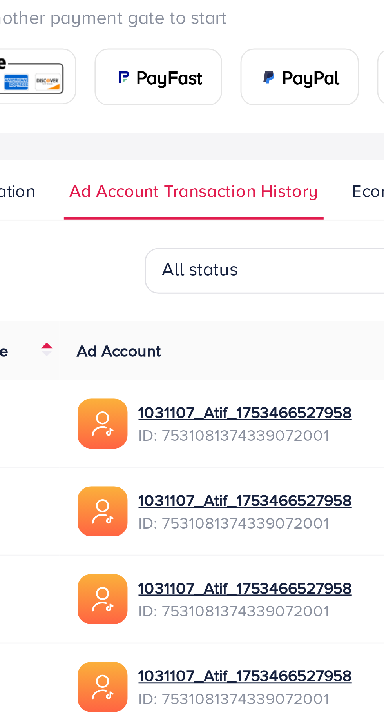
click at [95, 228] on span "Ad Account Transaction History" at bounding box center [125, 227] width 85 height 9
click at [107, 232] on link "Ad Account Transaction History" at bounding box center [125, 230] width 89 height 14
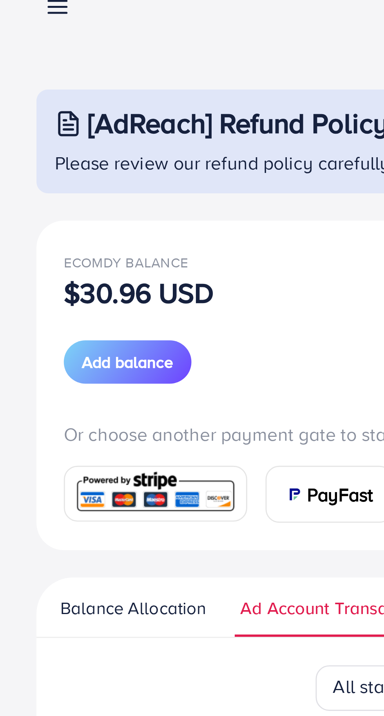
click at [45, 126] on div "Ecomdy Balance $30.96 USD Add balance" at bounding box center [192, 126] width 340 height 47
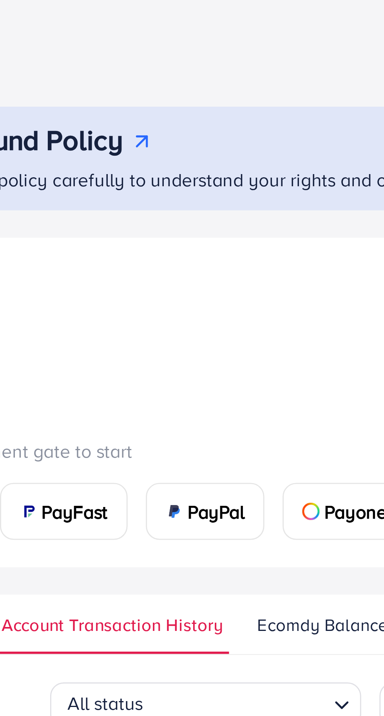
click at [132, 231] on link "Ad Account Transaction History" at bounding box center [125, 230] width 89 height 14
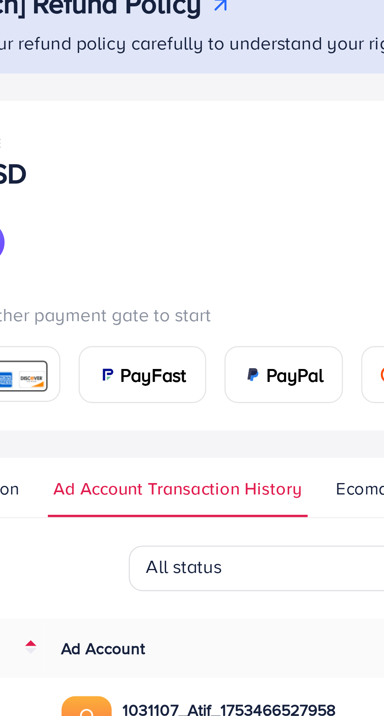
click at [118, 227] on span "Ad Account Transaction History" at bounding box center [125, 227] width 85 height 9
click at [126, 224] on span "Ad Account Transaction History" at bounding box center [125, 227] width 85 height 9
click at [108, 229] on span "Ad Account Transaction History" at bounding box center [125, 227] width 85 height 9
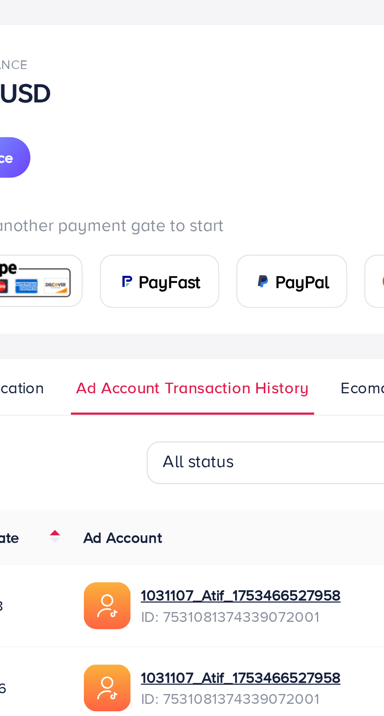
click at [104, 265] on div "All status Loading... Select transaction date Transaction Date Ad Account Trans…" at bounding box center [192, 355] width 359 height 217
click at [125, 230] on span "Ad Account Transaction History" at bounding box center [125, 227] width 85 height 9
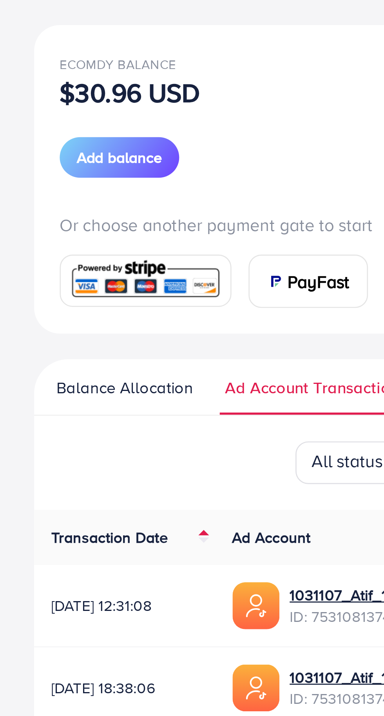
click at [44, 281] on span "Transaction Date" at bounding box center [40, 282] width 43 height 8
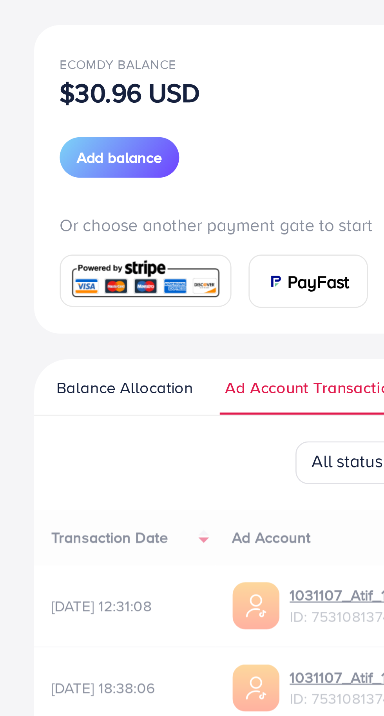
click at [44, 284] on div "Transaction Date Ad Account Transaction type Transfer Status Amount [DATE] 12:3…" at bounding box center [192, 368] width 359 height 192
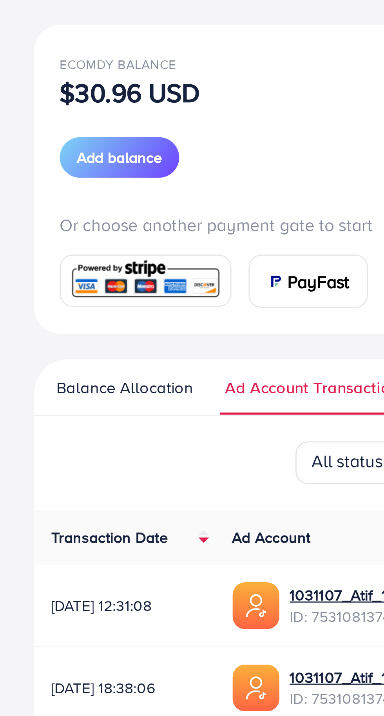
click at [39, 285] on span "Transaction Date" at bounding box center [40, 282] width 43 height 8
click at [24, 285] on div "Transaction Date Ad Account Transaction type Transfer Status Amount [DATE] 12:3…" at bounding box center [192, 368] width 359 height 192
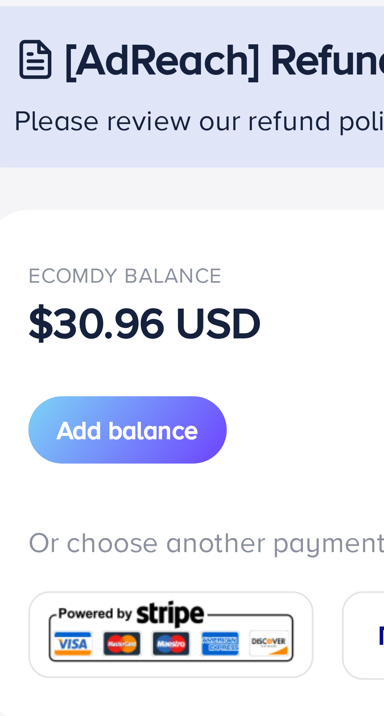
click at [37, 118] on p "$30.96 USD" at bounding box center [48, 118] width 52 height 9
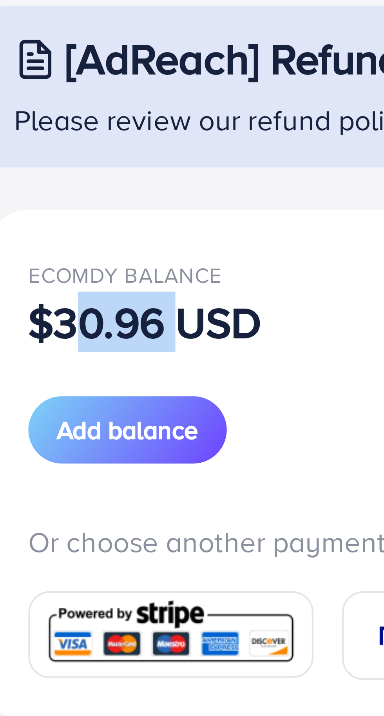
click at [55, 136] on button "Add balance" at bounding box center [44, 142] width 44 height 15
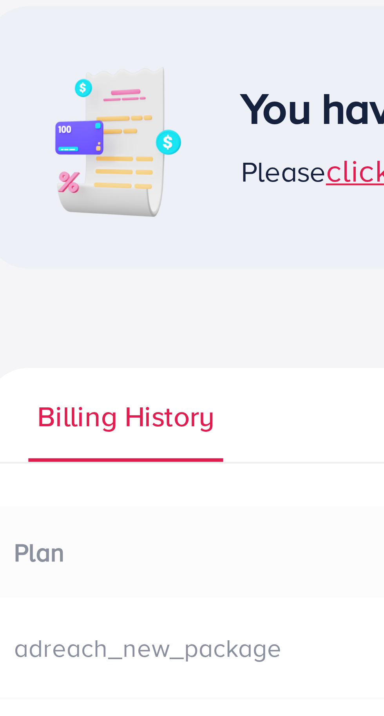
click at [47, 146] on link "Billing History" at bounding box center [43, 142] width 43 height 15
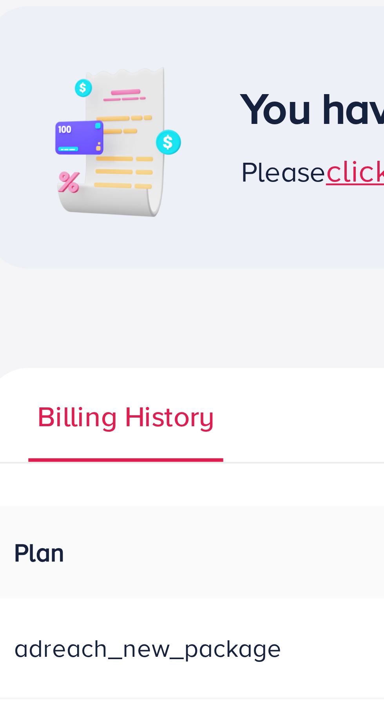
click at [62, 160] on th "Plan" at bounding box center [72, 169] width 119 height 20
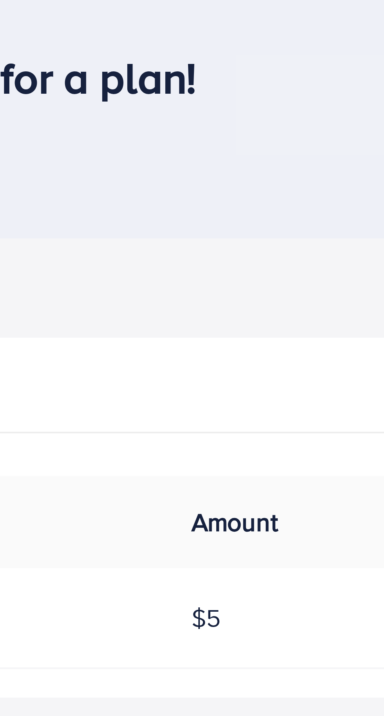
click at [239, 192] on span "$5" at bounding box center [236, 191] width 6 height 8
click at [247, 171] on span "Amount" at bounding box center [242, 169] width 19 height 8
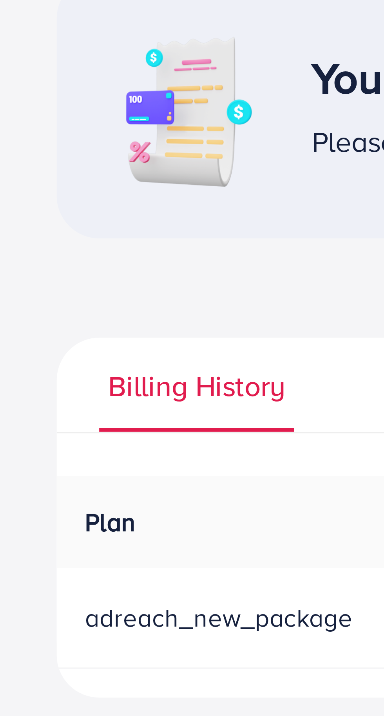
click at [22, 169] on span "Plan" at bounding box center [24, 169] width 11 height 8
click at [21, 175] on th "Plan" at bounding box center [72, 169] width 119 height 20
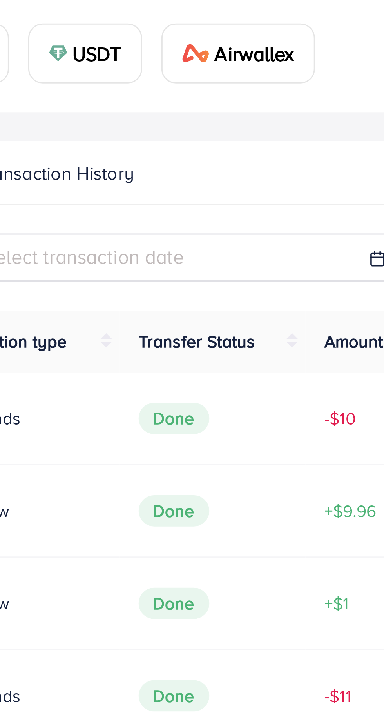
click at [295, 256] on div "Select transaction date" at bounding box center [294, 254] width 130 height 9
select select "*"
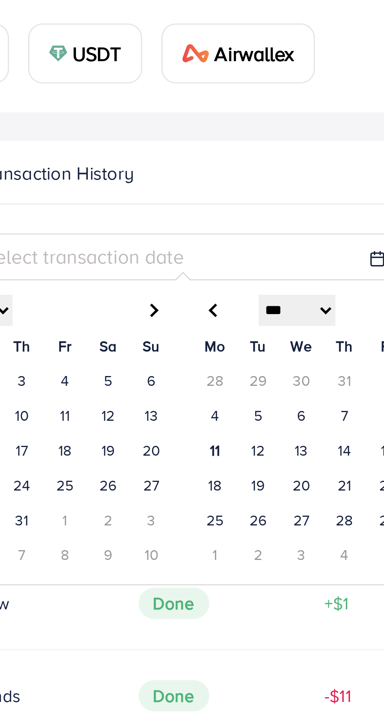
click at [301, 258] on div "Select transaction date" at bounding box center [294, 254] width 130 height 9
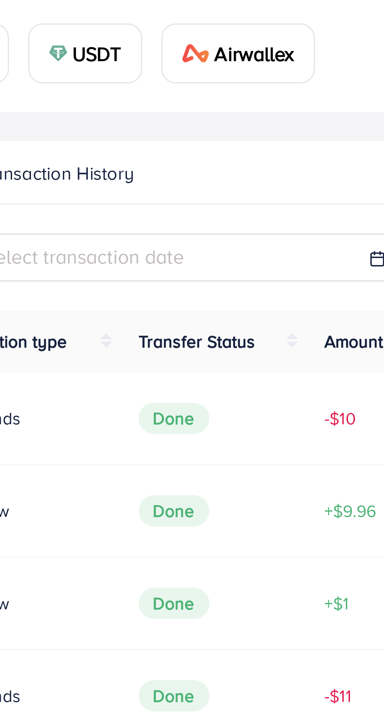
click at [298, 254] on div "Select transaction date" at bounding box center [294, 254] width 130 height 9
select select "*"
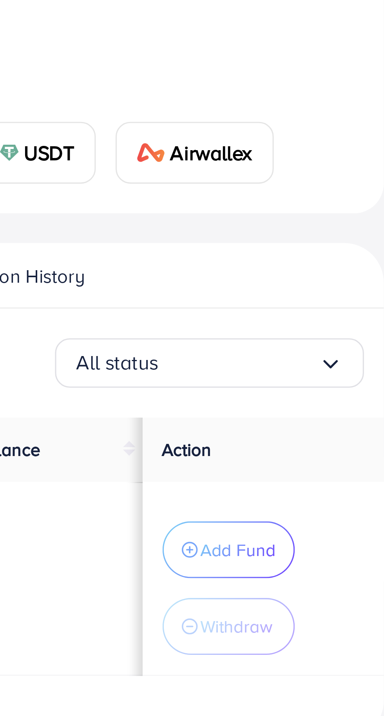
click at [327, 346] on button "Withdraw" at bounding box center [323, 338] width 42 height 18
click at [326, 341] on p "Withdraw" at bounding box center [325, 337] width 23 height 9
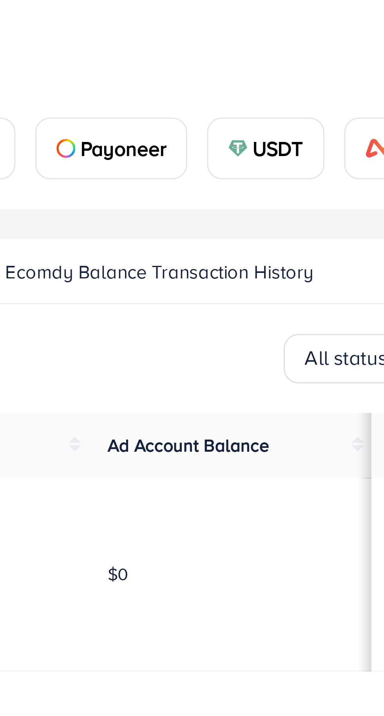
click at [245, 284] on span "Ad Account Balance" at bounding box center [237, 282] width 51 height 8
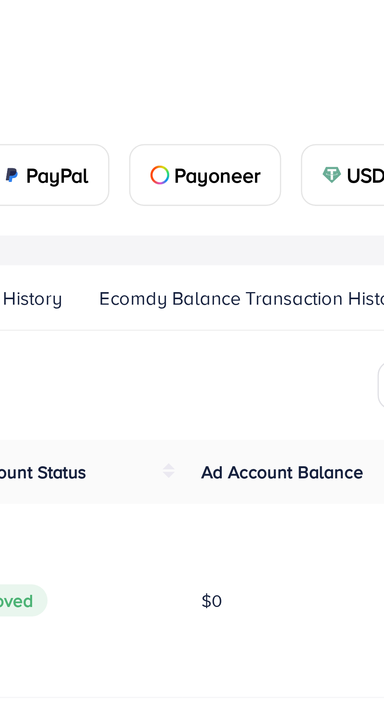
click at [244, 227] on span "Ecomdy Balance Transaction History" at bounding box center [228, 227] width 98 height 9
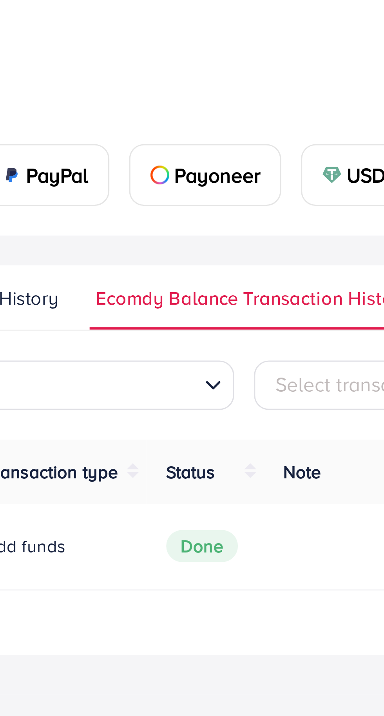
click at [240, 231] on link "Ecomdy Balance Transaction History" at bounding box center [228, 230] width 104 height 14
click at [238, 230] on span "Ecomdy Balance Transaction History" at bounding box center [228, 227] width 100 height 9
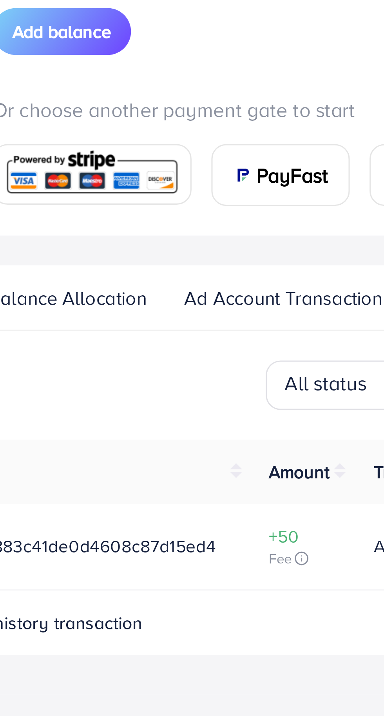
click at [113, 230] on span "Ad Account Transaction History" at bounding box center [125, 227] width 84 height 9
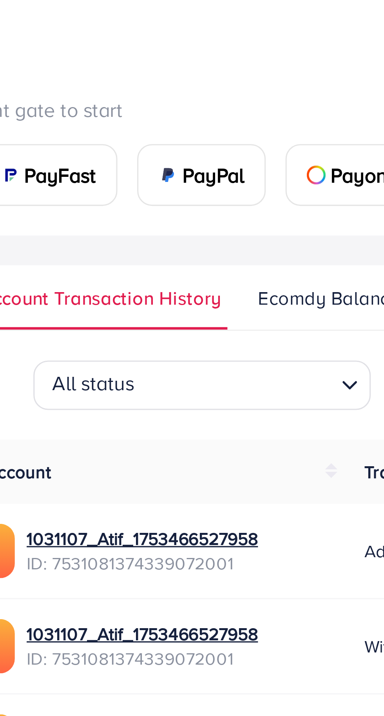
click at [195, 224] on span "Ecomdy Balance Transaction History" at bounding box center [229, 227] width 98 height 9
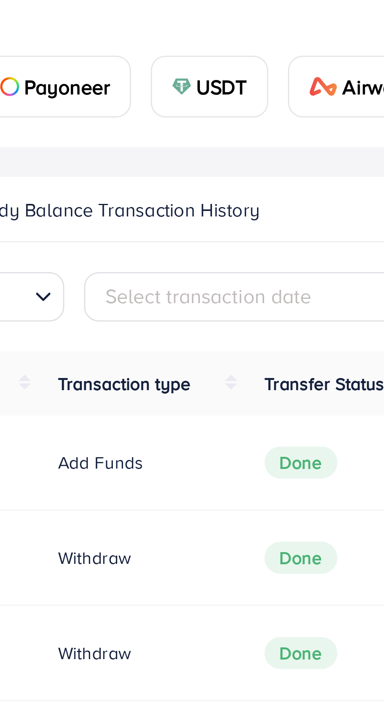
click at [265, 256] on span "Select transaction date" at bounding box center [261, 254] width 65 height 9
select select "*"
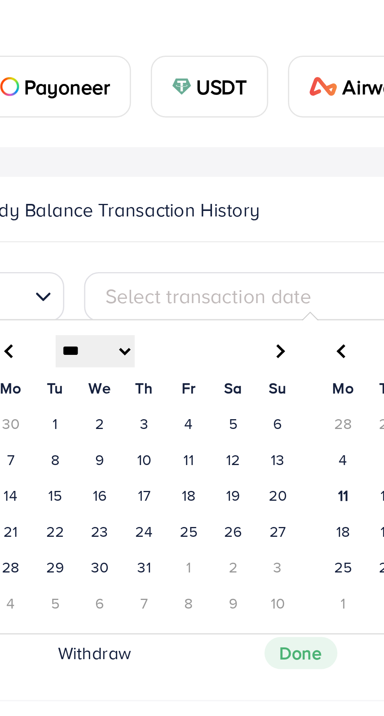
click at [275, 254] on span "Select transaction date" at bounding box center [261, 254] width 65 height 9
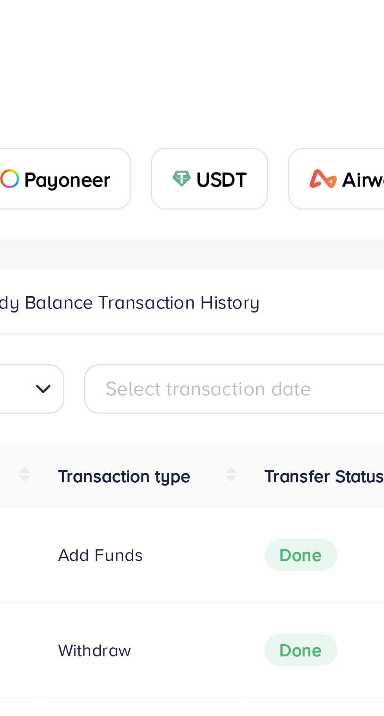
click at [264, 190] on span "USDT" at bounding box center [266, 187] width 16 height 9
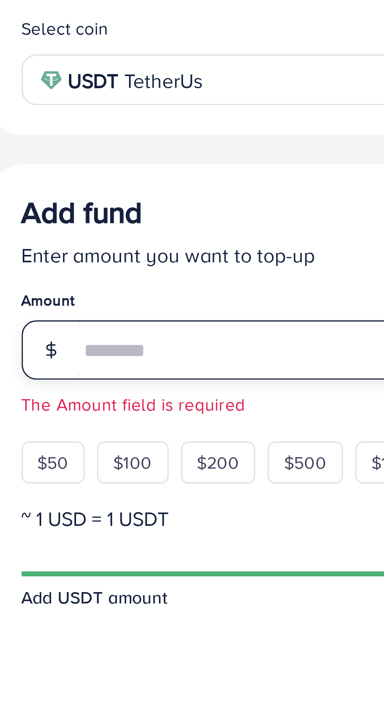
click at [109, 287] on input "number" at bounding box center [201, 280] width 245 height 19
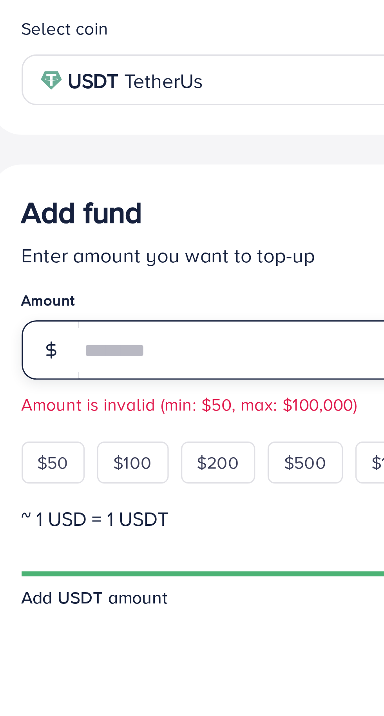
type input "**"
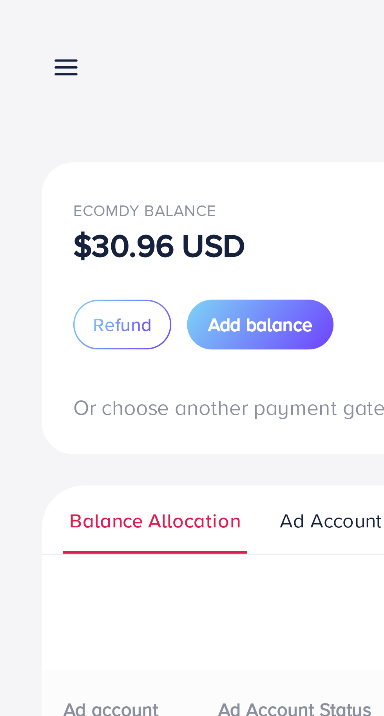
click at [29, 74] on p "$30.96 USD" at bounding box center [48, 73] width 52 height 9
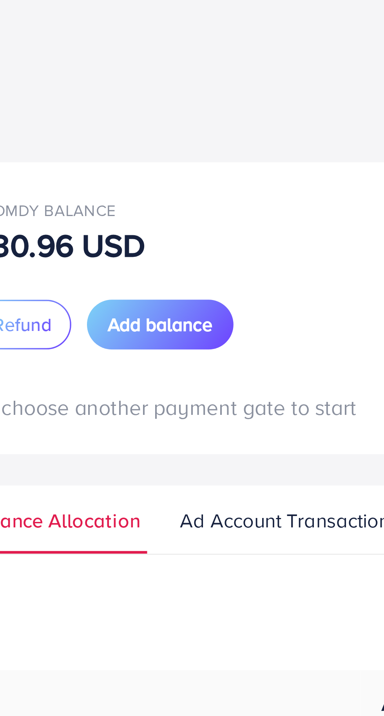
click at [119, 155] on span "Ad Account Transaction History" at bounding box center [126, 156] width 84 height 9
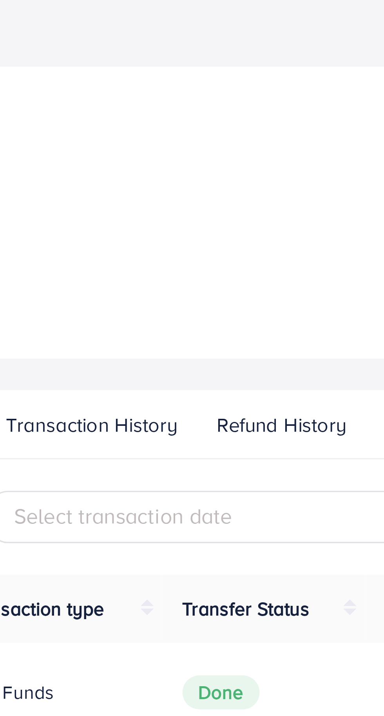
click at [276, 180] on span "Select transaction date" at bounding box center [261, 183] width 65 height 9
select select "*"
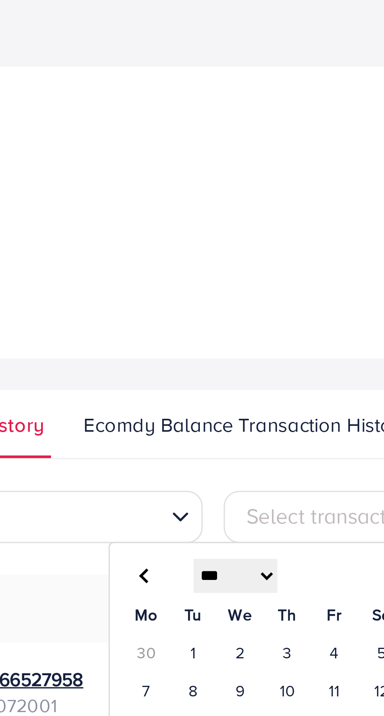
click at [191, 179] on input "Search for option" at bounding box center [173, 184] width 60 height 12
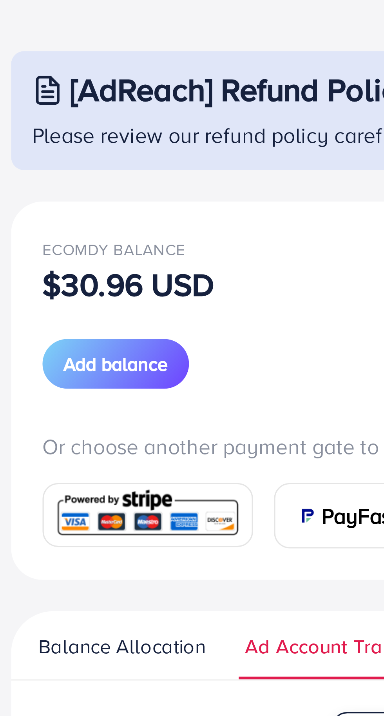
click at [36, 114] on p "$30.96 USD" at bounding box center [48, 118] width 52 height 9
click at [35, 123] on p "$30.96 USD" at bounding box center [48, 118] width 52 height 9
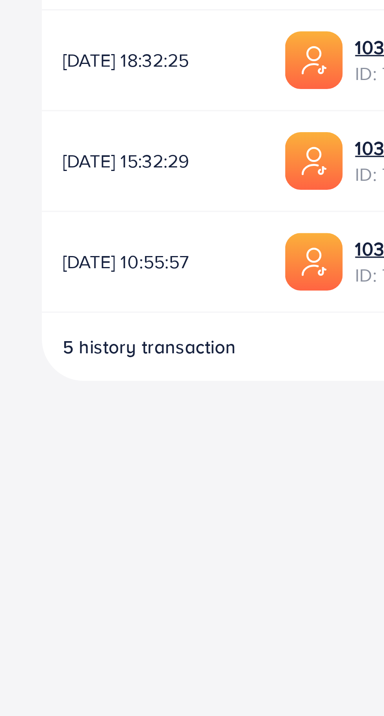
click at [59, 458] on div "5 history transaction" at bounding box center [192, 456] width 359 height 14
click at [62, 449] on div "Transaction Date Ad Account Transaction type Transfer Status Amount [DATE] 12:3…" at bounding box center [192, 368] width 359 height 192
click at [64, 456] on span "5 history transaction" at bounding box center [45, 453] width 52 height 8
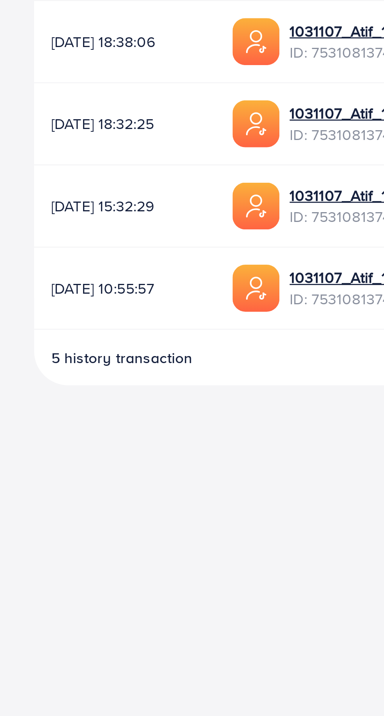
click at [79, 454] on div "5 history transaction" at bounding box center [192, 456] width 359 height 14
click at [62, 456] on span "5 history transaction" at bounding box center [45, 453] width 52 height 8
click at [19, 458] on div "5 history transaction" at bounding box center [192, 456] width 359 height 14
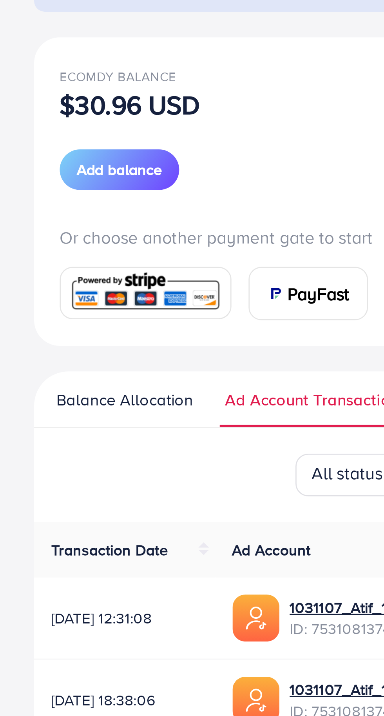
click at [35, 123] on p "$30.96 USD" at bounding box center [48, 118] width 52 height 9
click at [42, 280] on span "Transaction Date" at bounding box center [40, 282] width 43 height 8
click at [30, 284] on span "Transaction Date" at bounding box center [40, 282] width 43 height 8
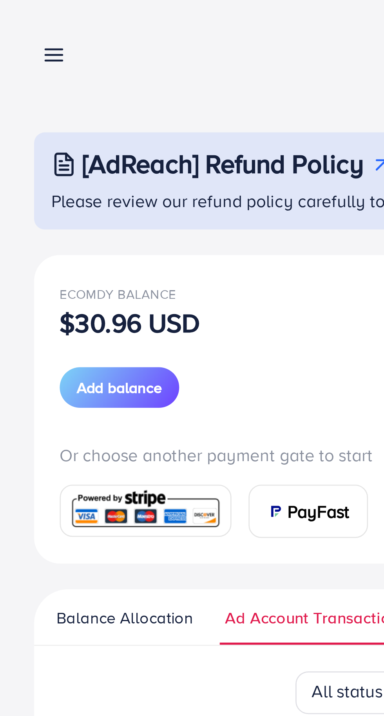
click at [13, 18] on link at bounding box center [18, 20] width 11 height 10
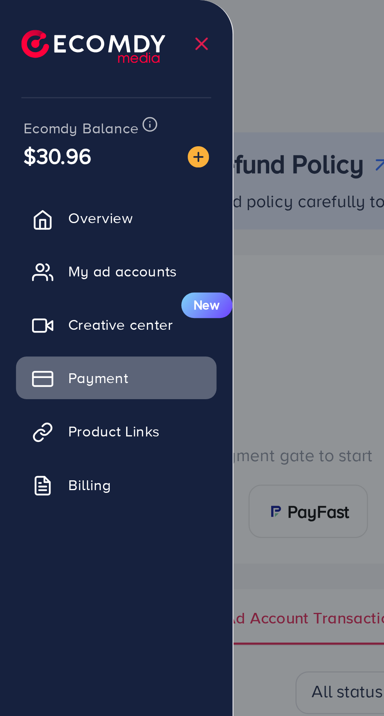
click at [46, 102] on span "My ad accounts" at bounding box center [45, 100] width 40 height 8
